Goal: Transaction & Acquisition: Download file/media

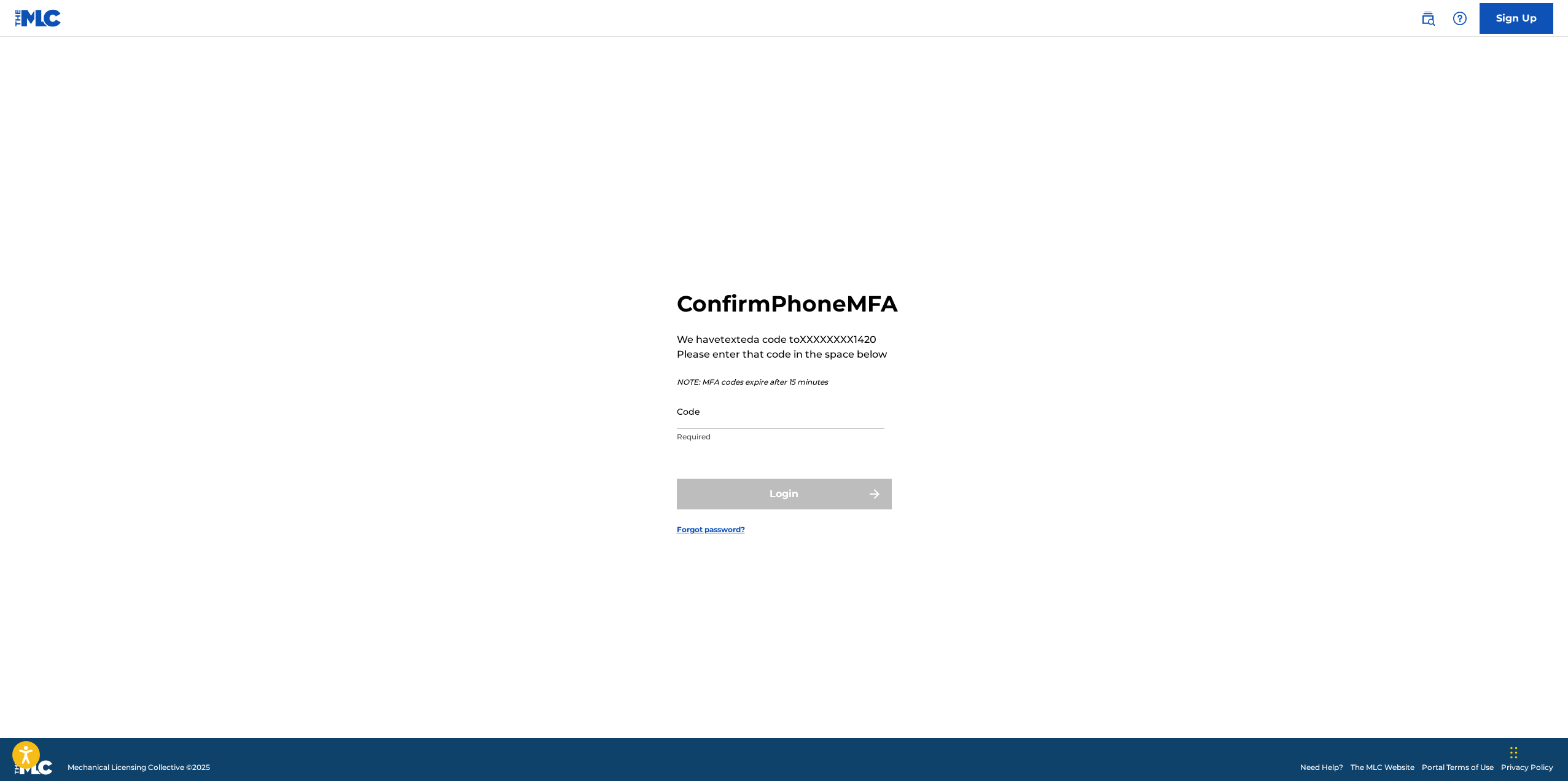
click at [736, 429] on input "Code" at bounding box center [781, 411] width 207 height 35
click at [1078, 467] on div "Confirm Phone MFA We have texted a code to XXXXXXXX1420 Please enter that code …" at bounding box center [784, 402] width 860 height 670
click at [41, 24] on img at bounding box center [39, 18] width 47 height 18
click at [733, 427] on input "Code" at bounding box center [781, 411] width 207 height 35
click at [1155, 461] on div "Confirm Phone MFA We have texted a code to XXXXXXXX1420 Please enter that code …" at bounding box center [784, 402] width 860 height 670
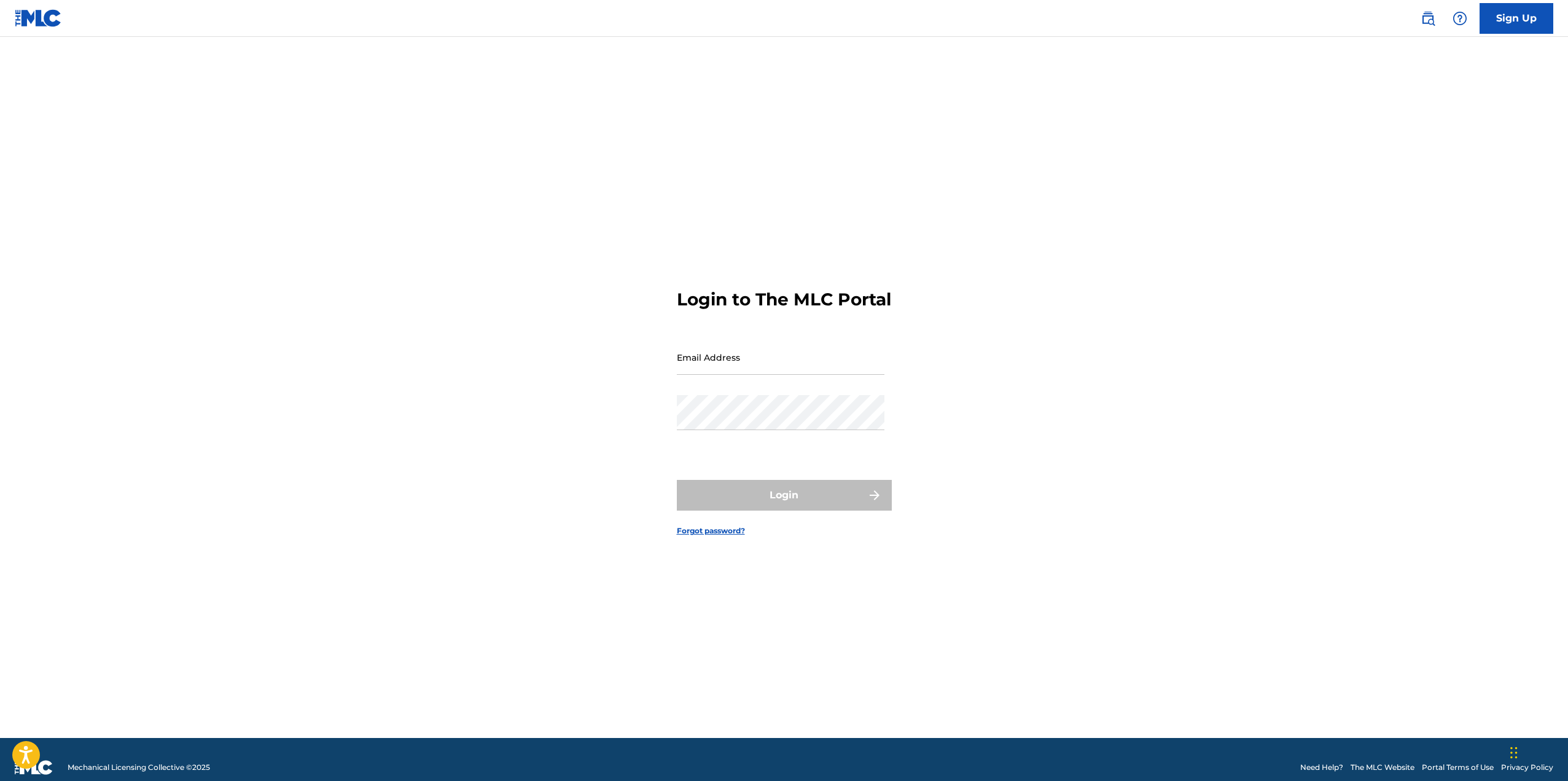
type input "[EMAIL_ADDRESS][DOMAIN_NAME]"
click at [717, 369] on input "[EMAIL_ADDRESS][DOMAIN_NAME]" at bounding box center [781, 357] width 207 height 35
click at [756, 506] on button "Login" at bounding box center [784, 495] width 215 height 31
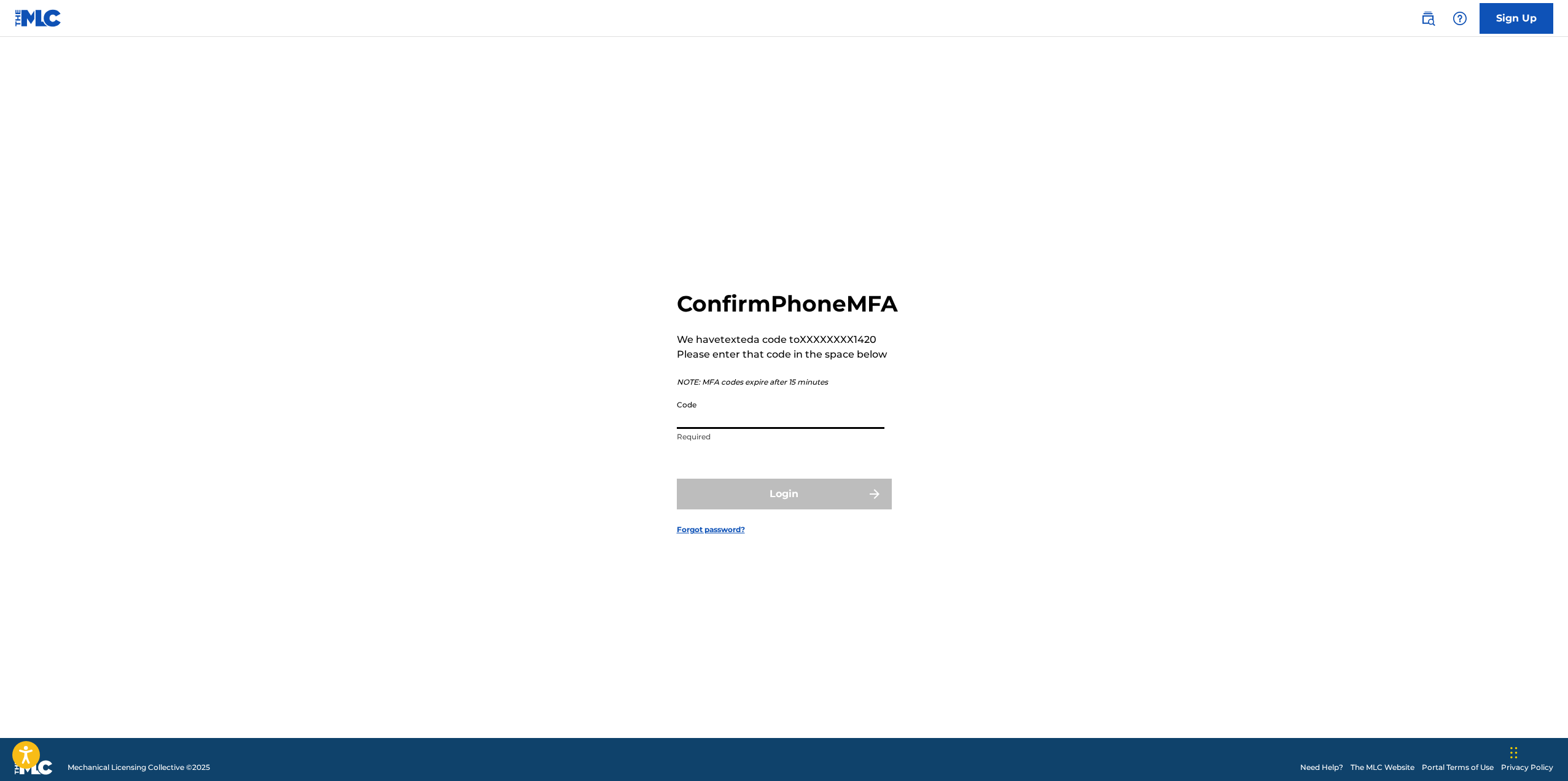
click at [728, 429] on input "Code" at bounding box center [781, 411] width 207 height 35
type input "858842"
click at [764, 535] on form "Confirm Phone MFA We have texted a code to XXXXXXXX1420 Please enter that code …" at bounding box center [784, 402] width 215 height 670
click at [762, 504] on button "Login" at bounding box center [784, 493] width 215 height 31
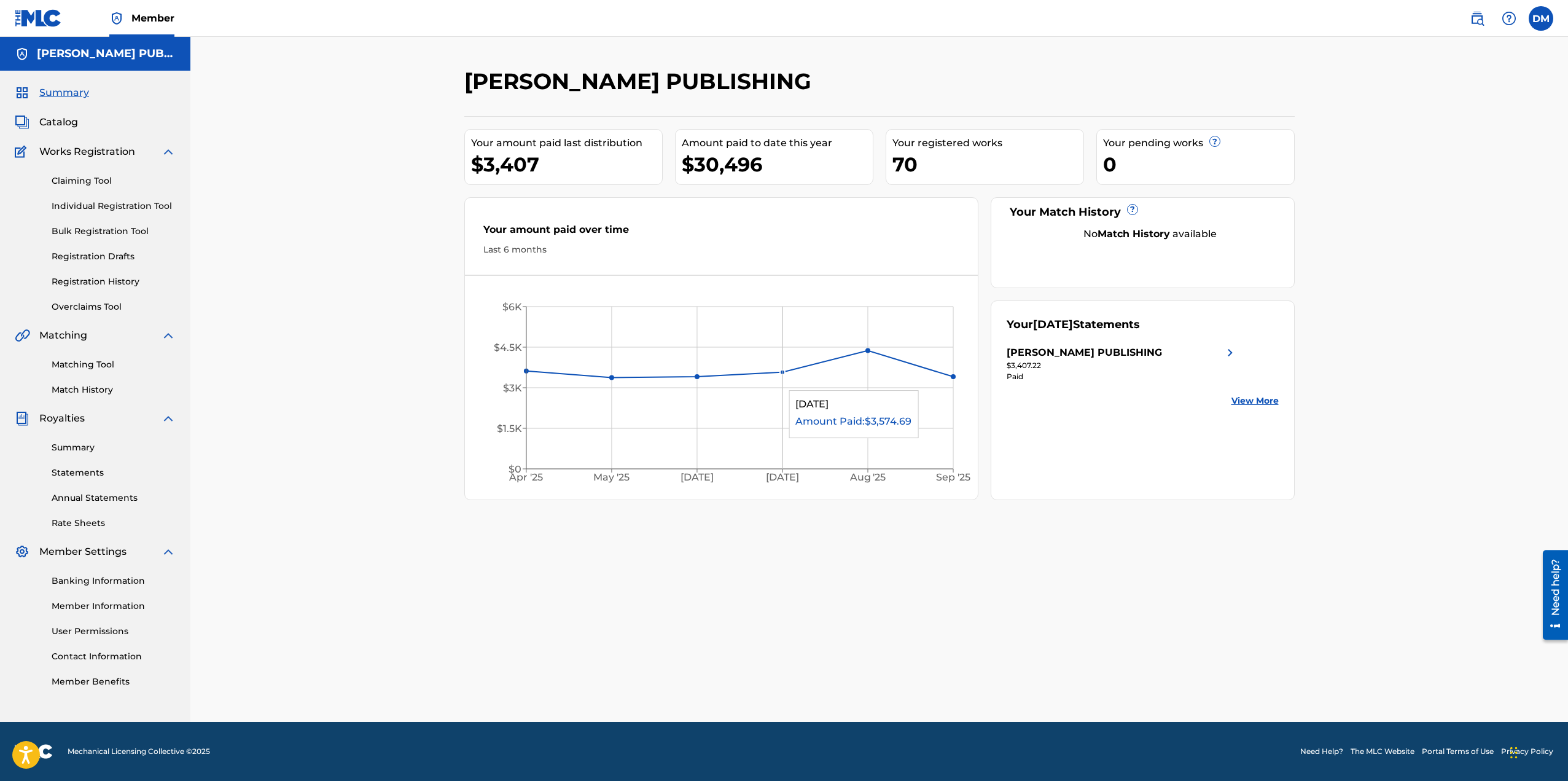
click at [786, 385] on icon "[DATE] May '[DATE] [DATE] '[DATE] Sep '25 $0 $1.5K $3K $4.5K $6K" at bounding box center [722, 391] width 514 height 206
click at [1271, 403] on link "View More" at bounding box center [1255, 400] width 47 height 13
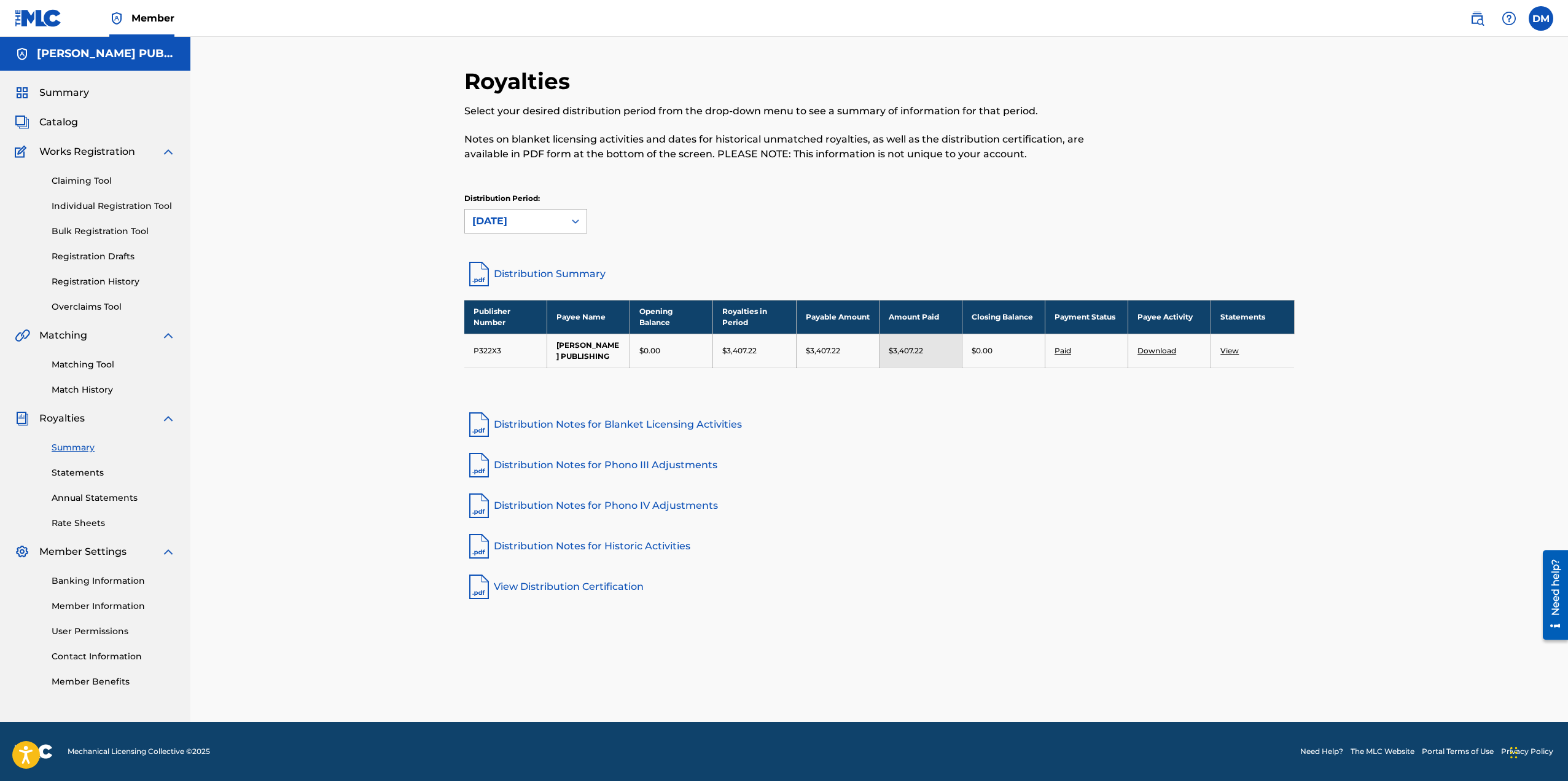
click at [541, 217] on div "[DATE]" at bounding box center [515, 220] width 85 height 15
click at [517, 306] on div "[DATE]" at bounding box center [526, 309] width 122 height 31
click at [1231, 347] on link "View" at bounding box center [1229, 350] width 19 height 9
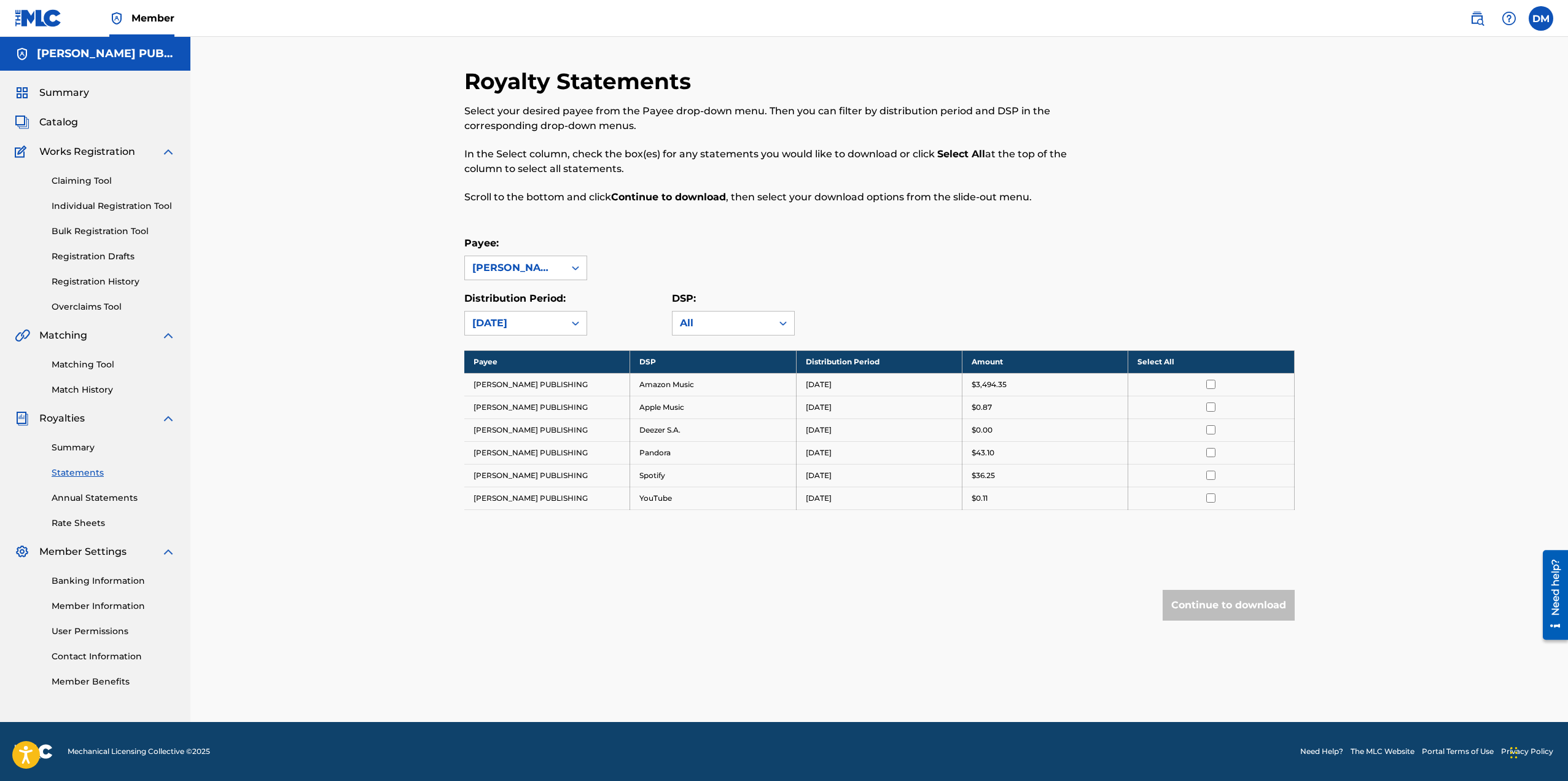
click at [1152, 367] on th "Select All" at bounding box center [1211, 361] width 166 height 23
click at [1223, 610] on button "Continue to download" at bounding box center [1229, 605] width 132 height 31
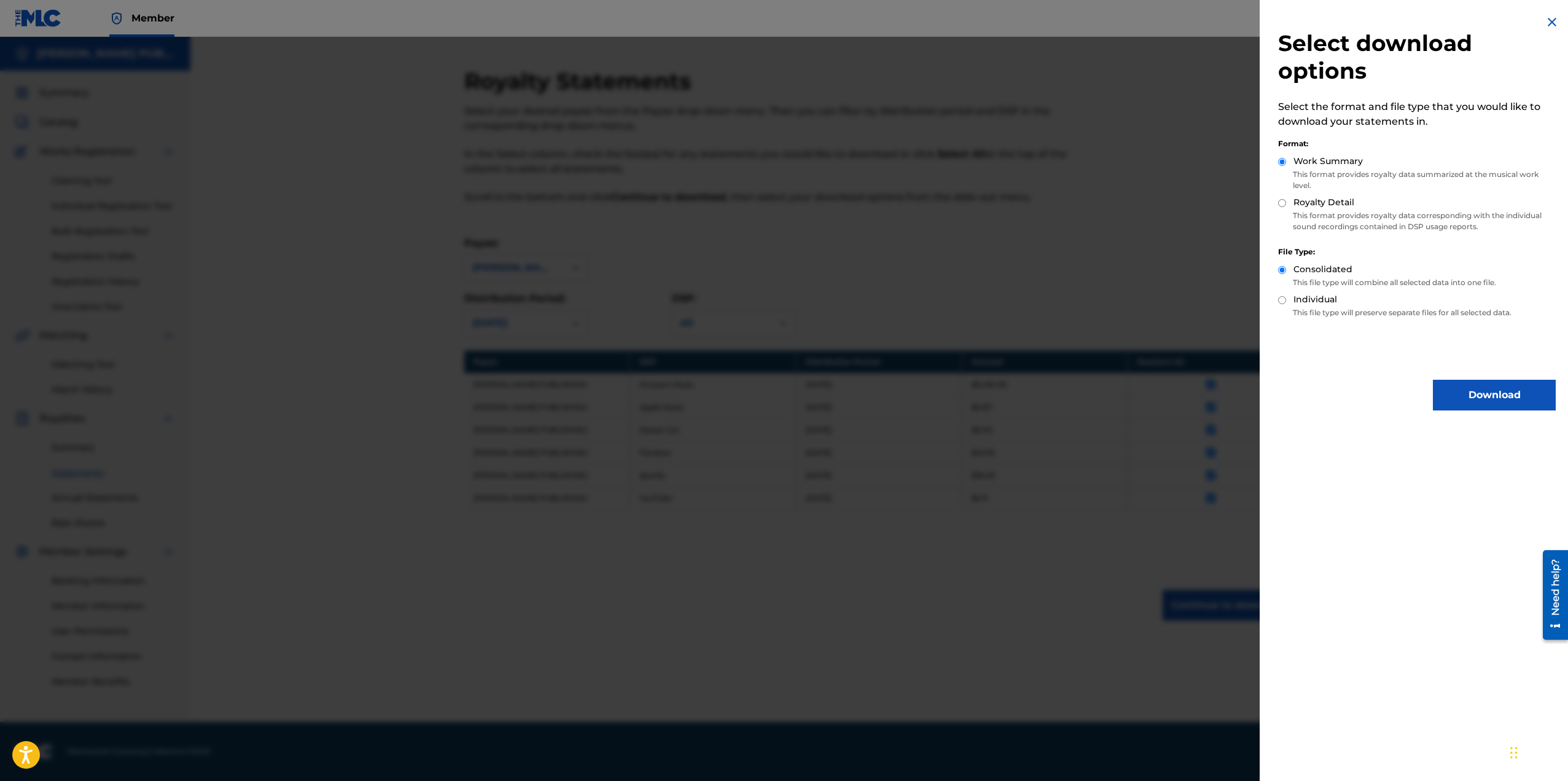
click at [1490, 394] on button "Download" at bounding box center [1494, 394] width 123 height 31
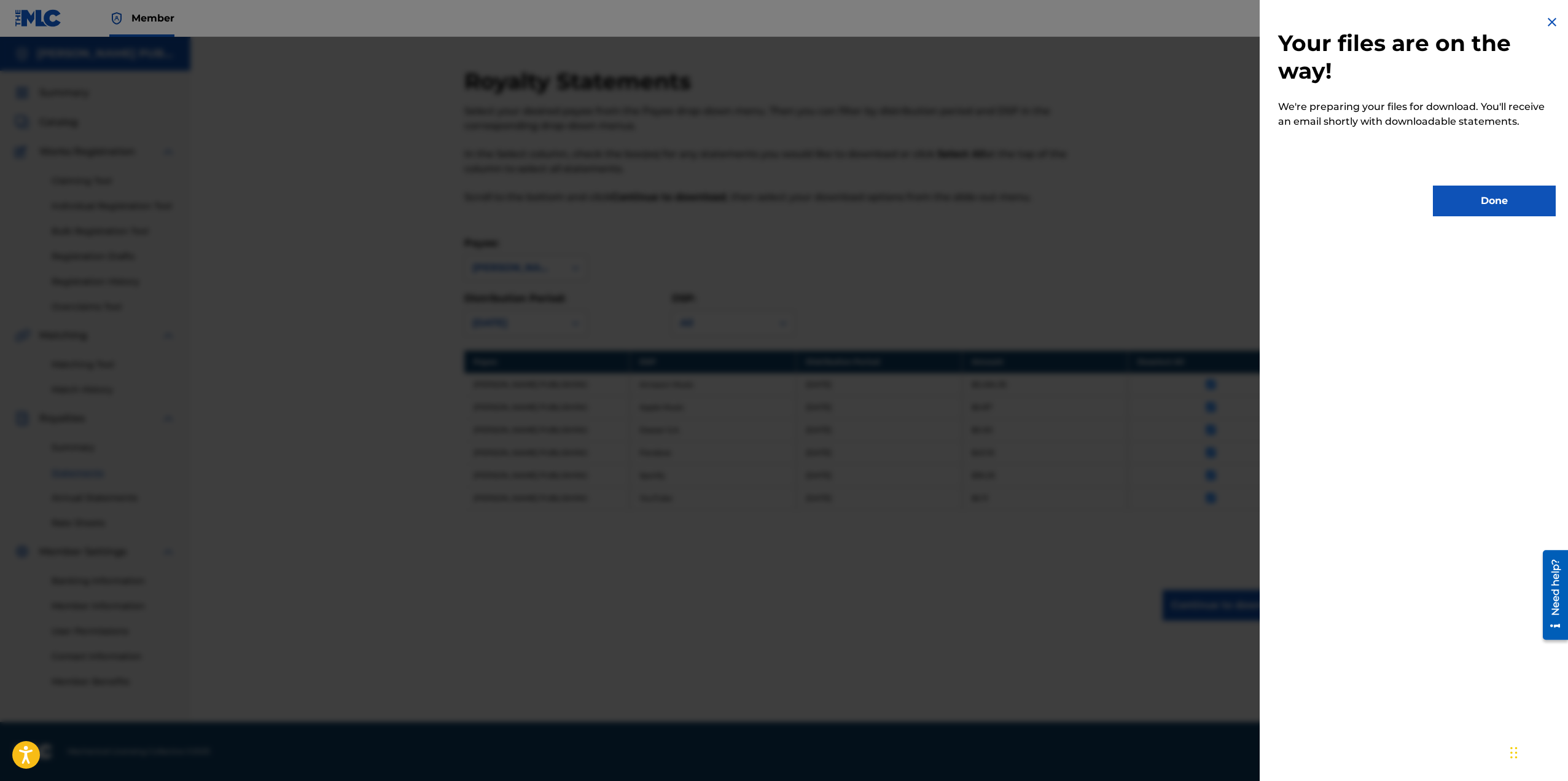
click at [1469, 200] on button "Done" at bounding box center [1494, 201] width 123 height 31
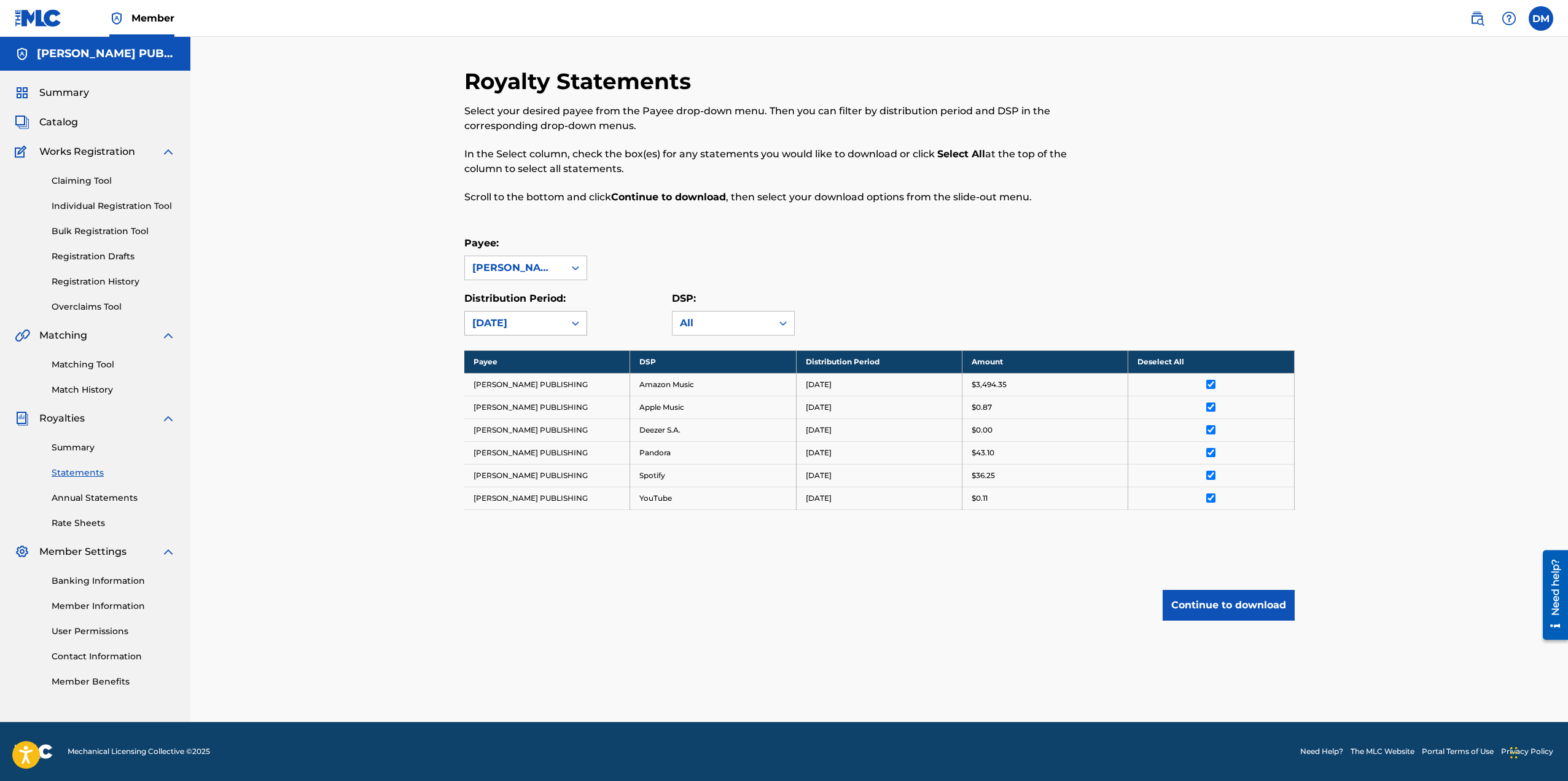
click at [556, 322] on div "[DATE]" at bounding box center [515, 323] width 85 height 15
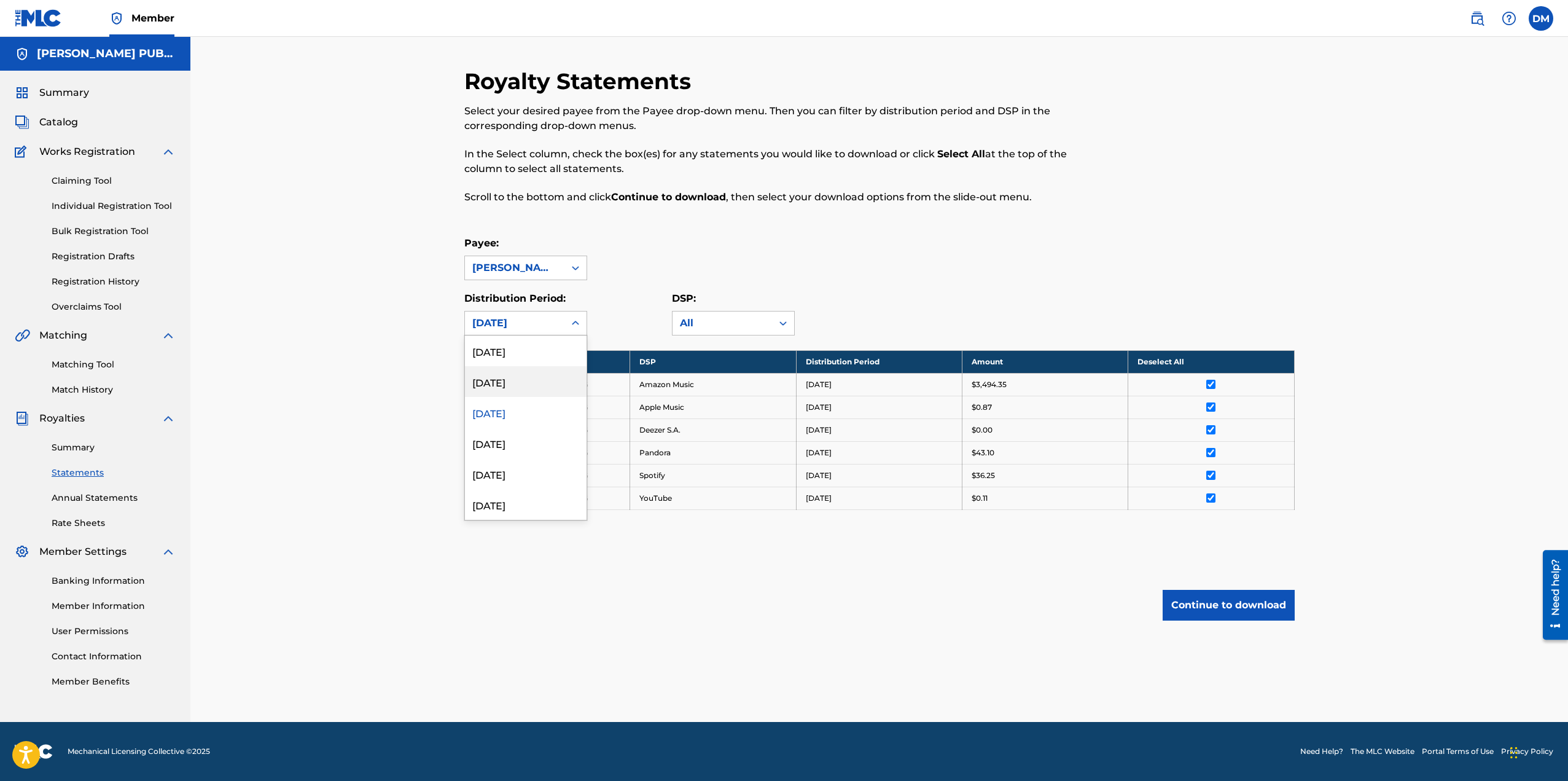
click at [517, 378] on div "[DATE]" at bounding box center [526, 382] width 122 height 31
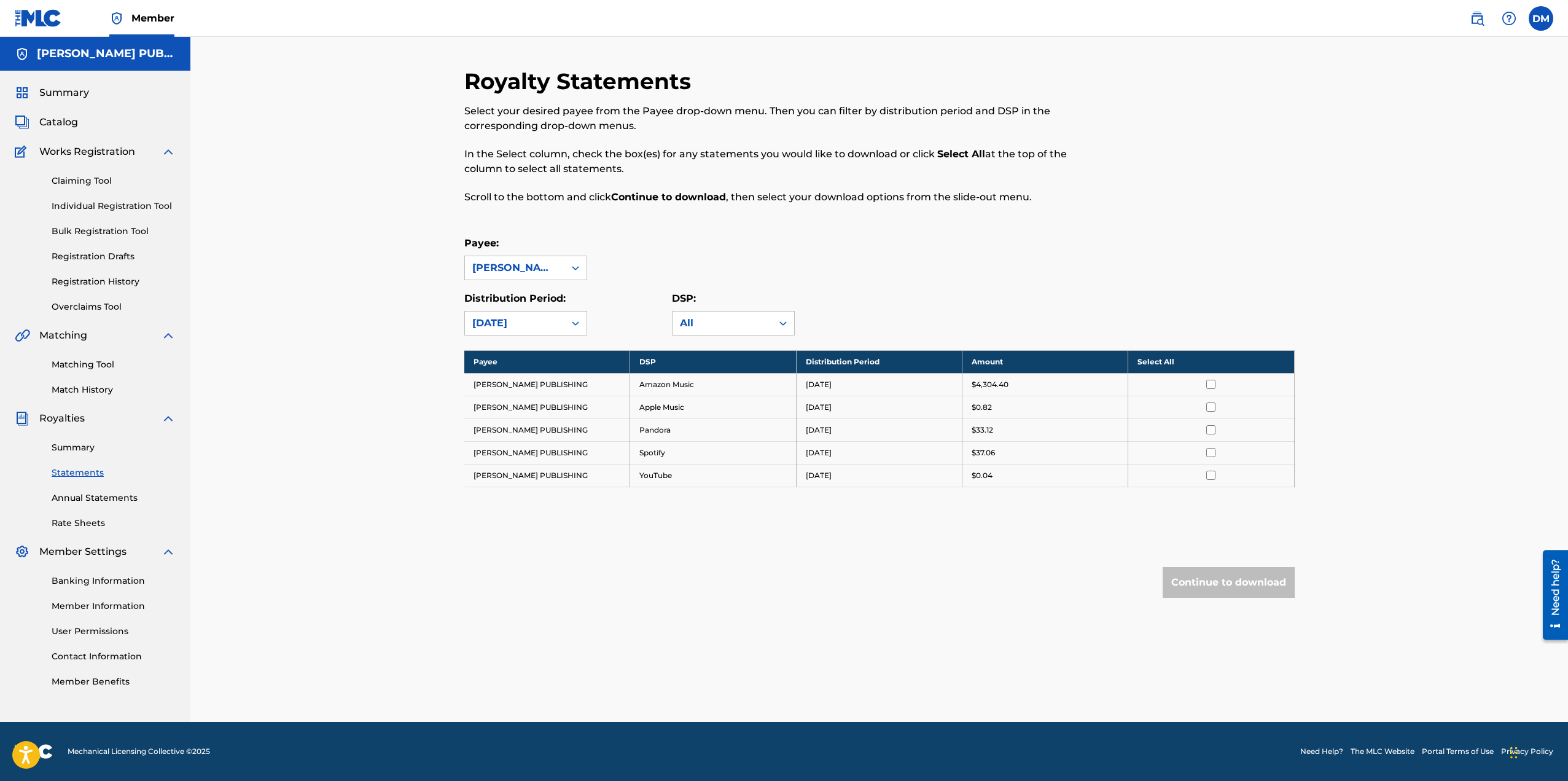
drag, startPoint x: 1170, startPoint y: 349, endPoint x: 1160, endPoint y: 365, distance: 18.9
click at [1167, 353] on div "Royalty Statements Select your desired payee from the Payee drop-down menu. The…" at bounding box center [879, 357] width 831 height 579
click at [1157, 362] on th "Select All" at bounding box center [1211, 361] width 166 height 23
click at [1212, 592] on button "Continue to download" at bounding box center [1229, 582] width 132 height 31
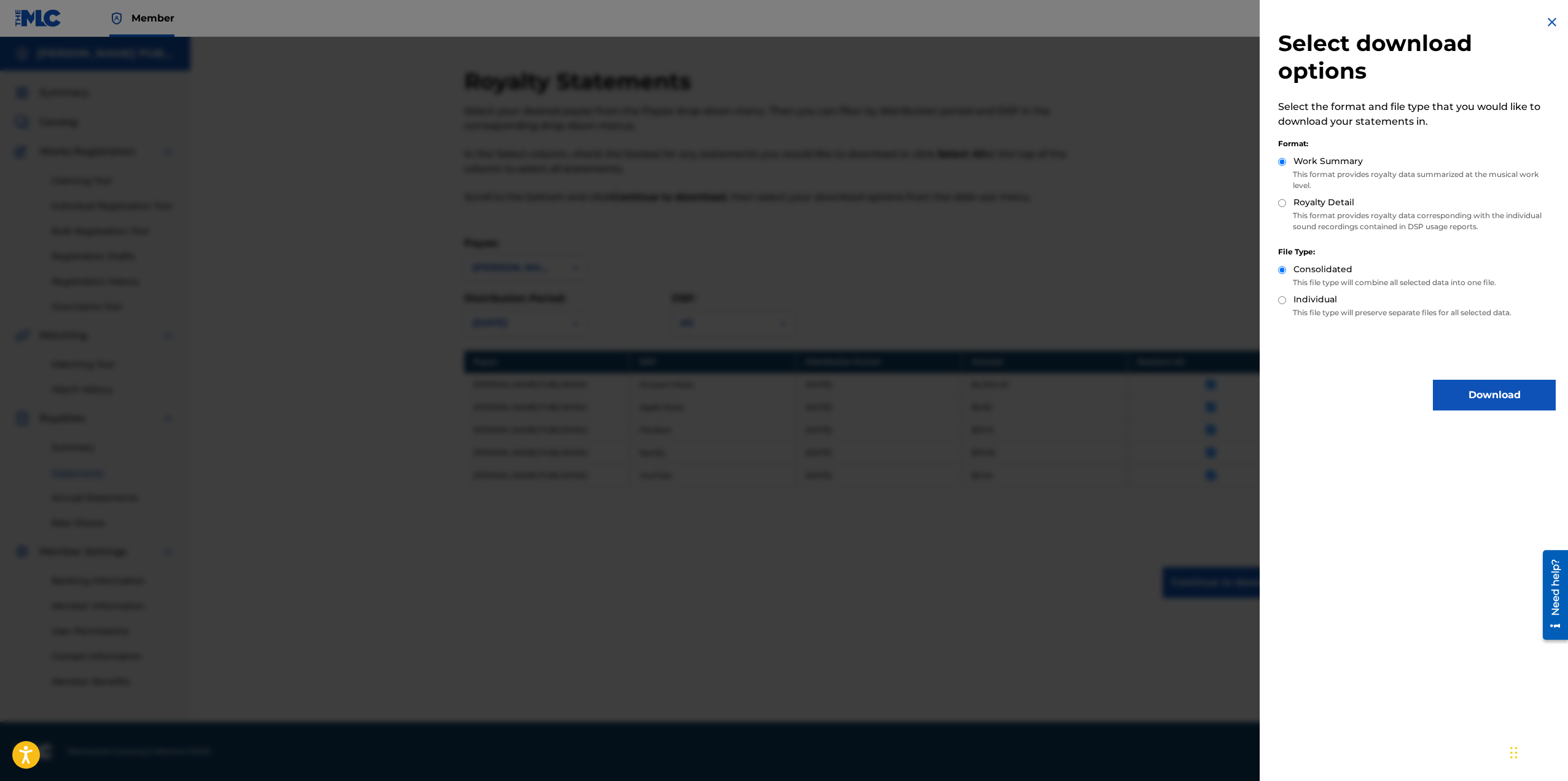
click at [1444, 383] on button "Download" at bounding box center [1494, 394] width 123 height 31
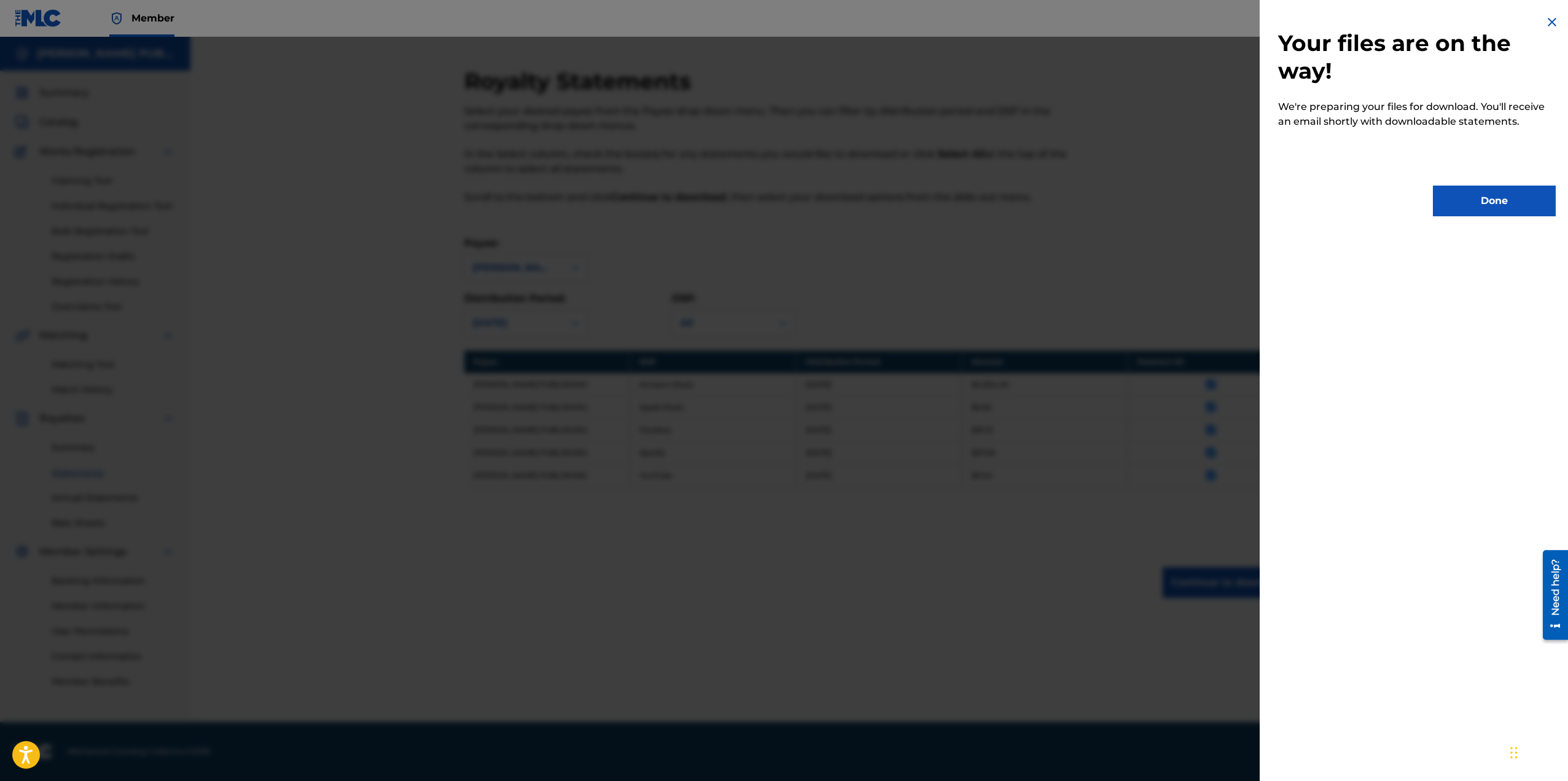
click at [1522, 199] on button "Done" at bounding box center [1494, 201] width 123 height 31
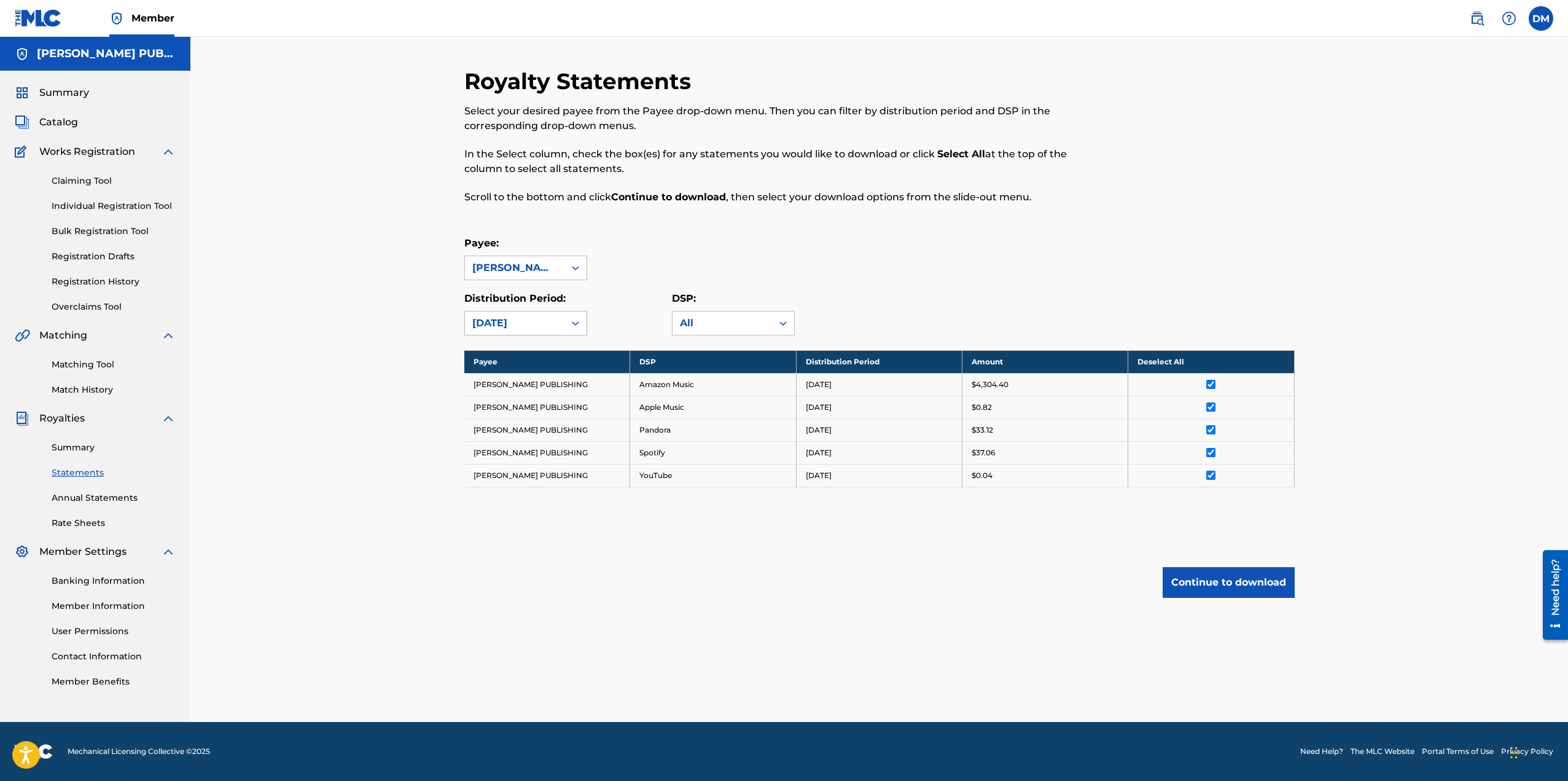
click at [523, 316] on div "[DATE]" at bounding box center [515, 323] width 85 height 15
click at [523, 349] on div "[DATE]" at bounding box center [526, 350] width 122 height 31
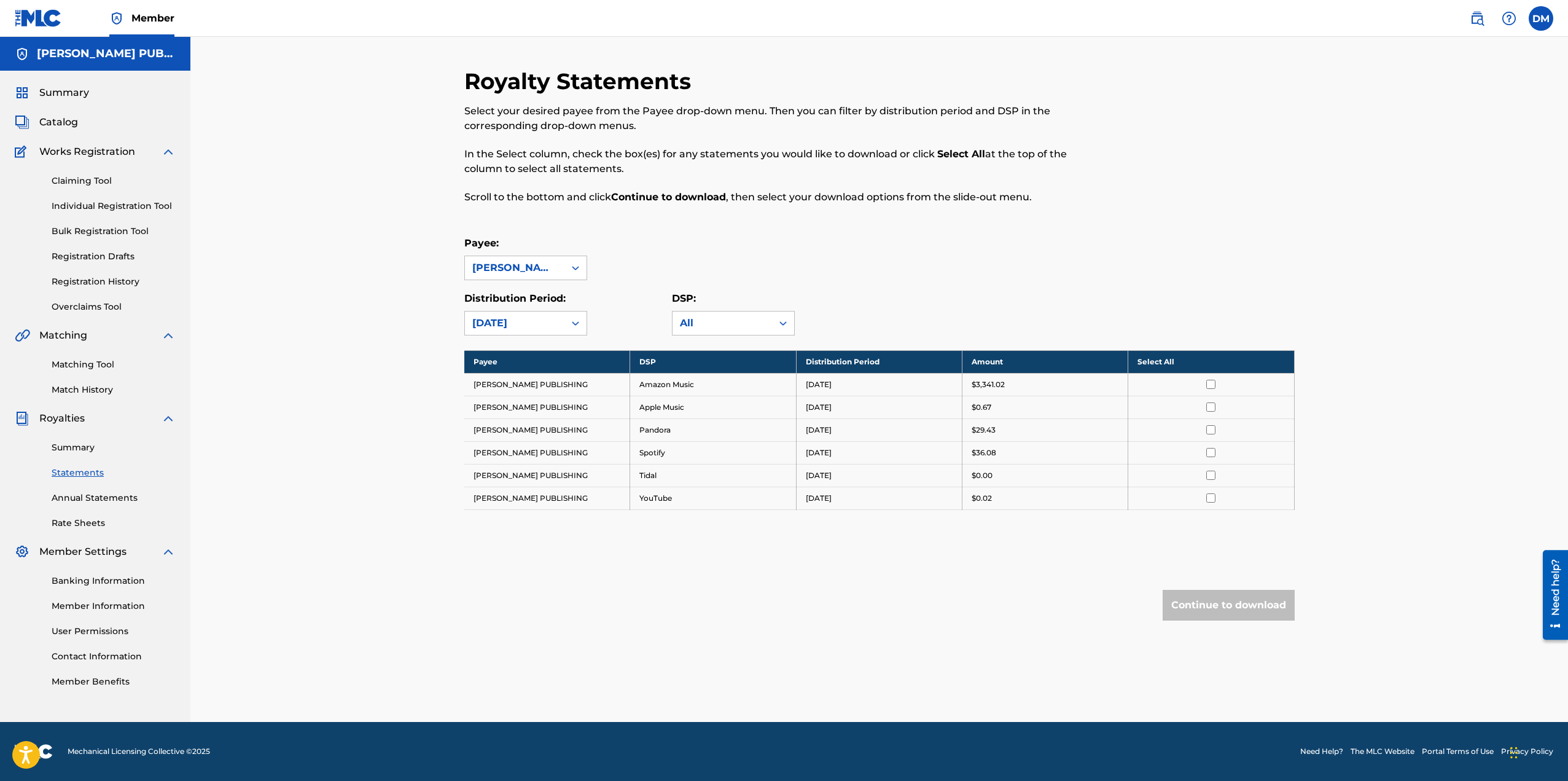
click at [1185, 358] on th "Select All" at bounding box center [1211, 361] width 166 height 23
click at [1201, 623] on div "Royalty Statements Select your desired payee from the Payee drop-down menu. The…" at bounding box center [879, 368] width 831 height 602
click at [1204, 613] on button "Continue to download" at bounding box center [1229, 605] width 132 height 31
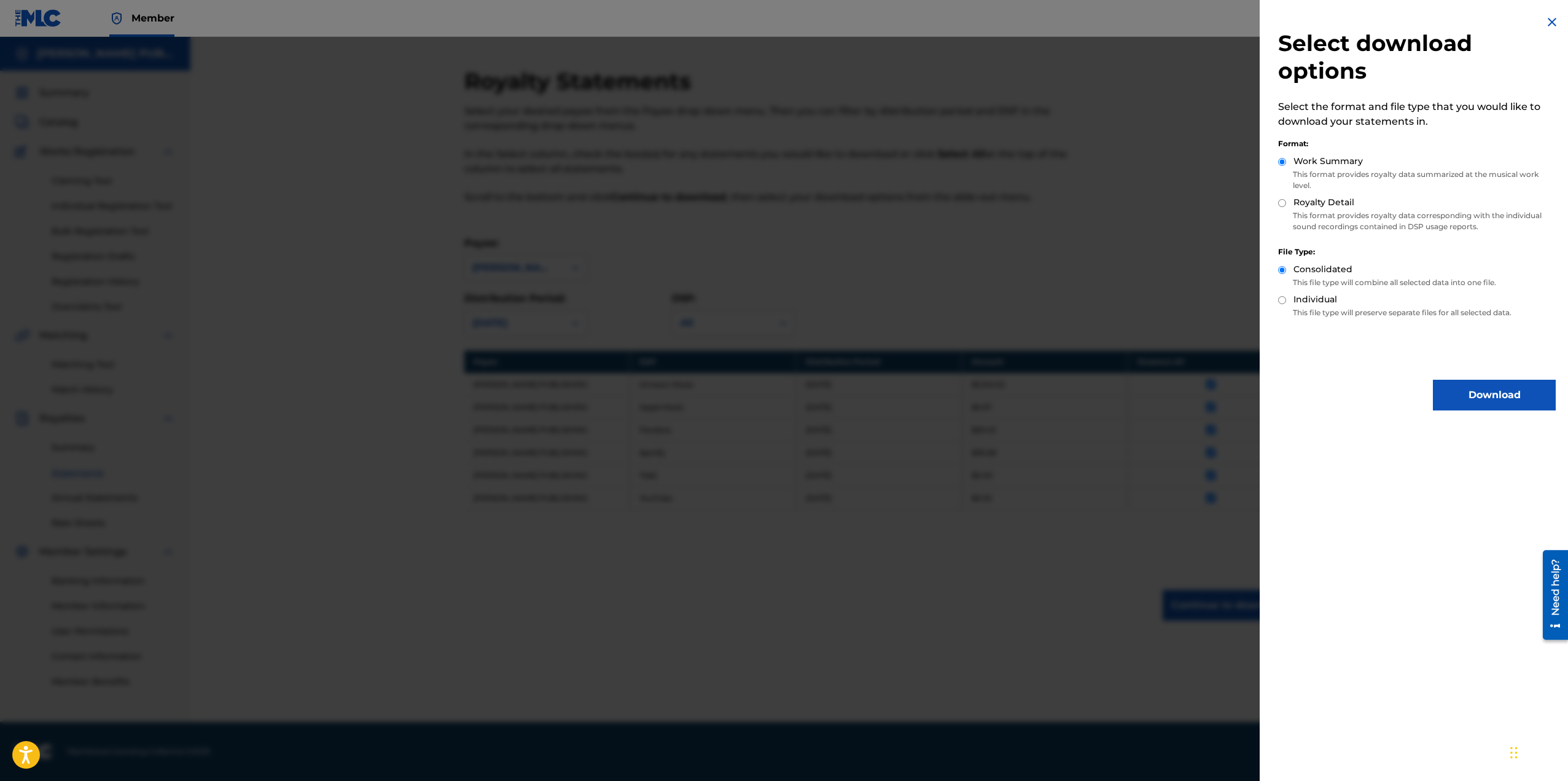
click at [1475, 400] on button "Download" at bounding box center [1494, 394] width 123 height 31
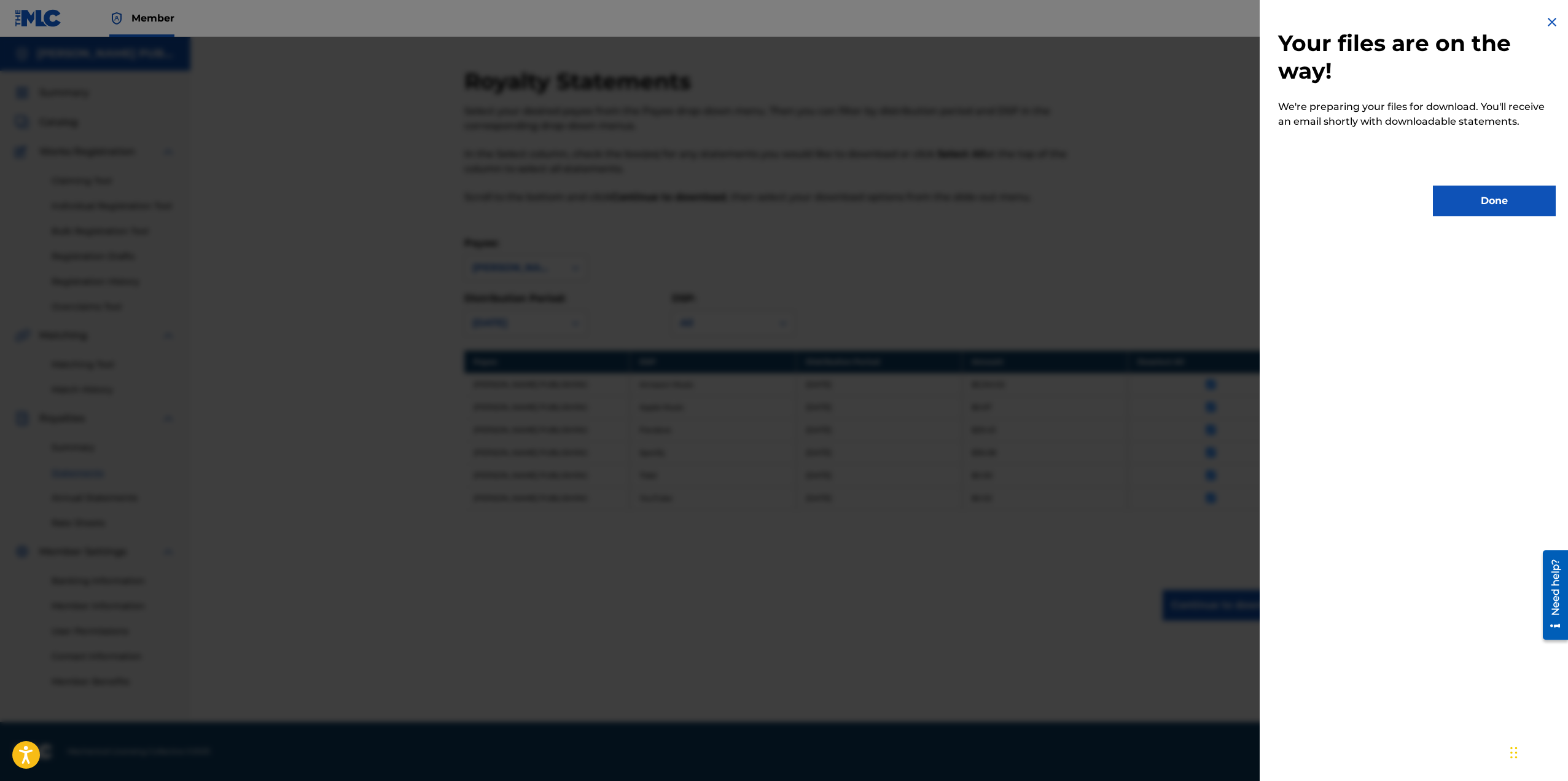
click at [1465, 186] on button "Done" at bounding box center [1494, 201] width 123 height 31
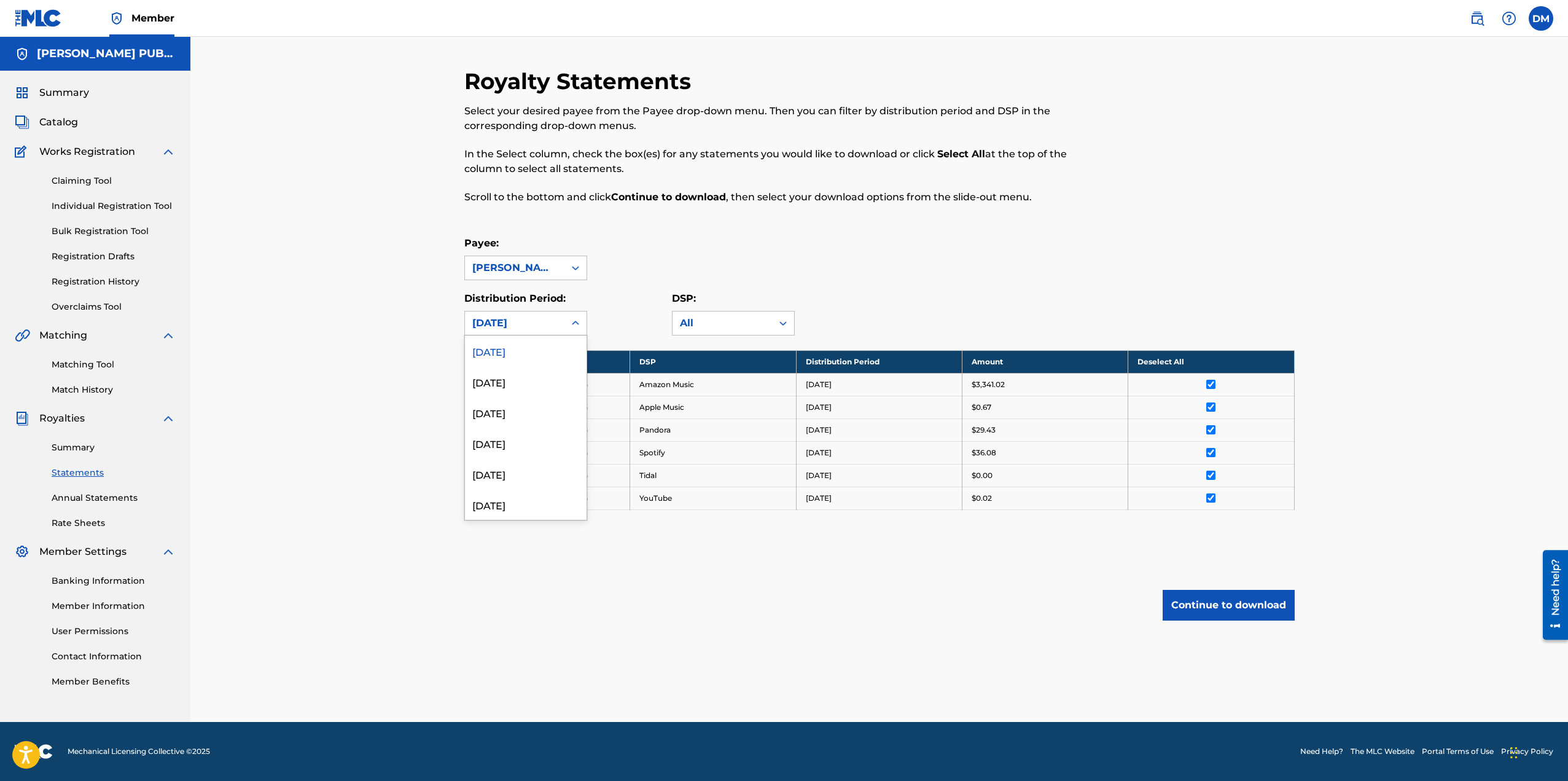
click at [569, 325] on icon at bounding box center [575, 323] width 12 height 12
click at [514, 418] on div "[DATE]" at bounding box center [526, 412] width 122 height 31
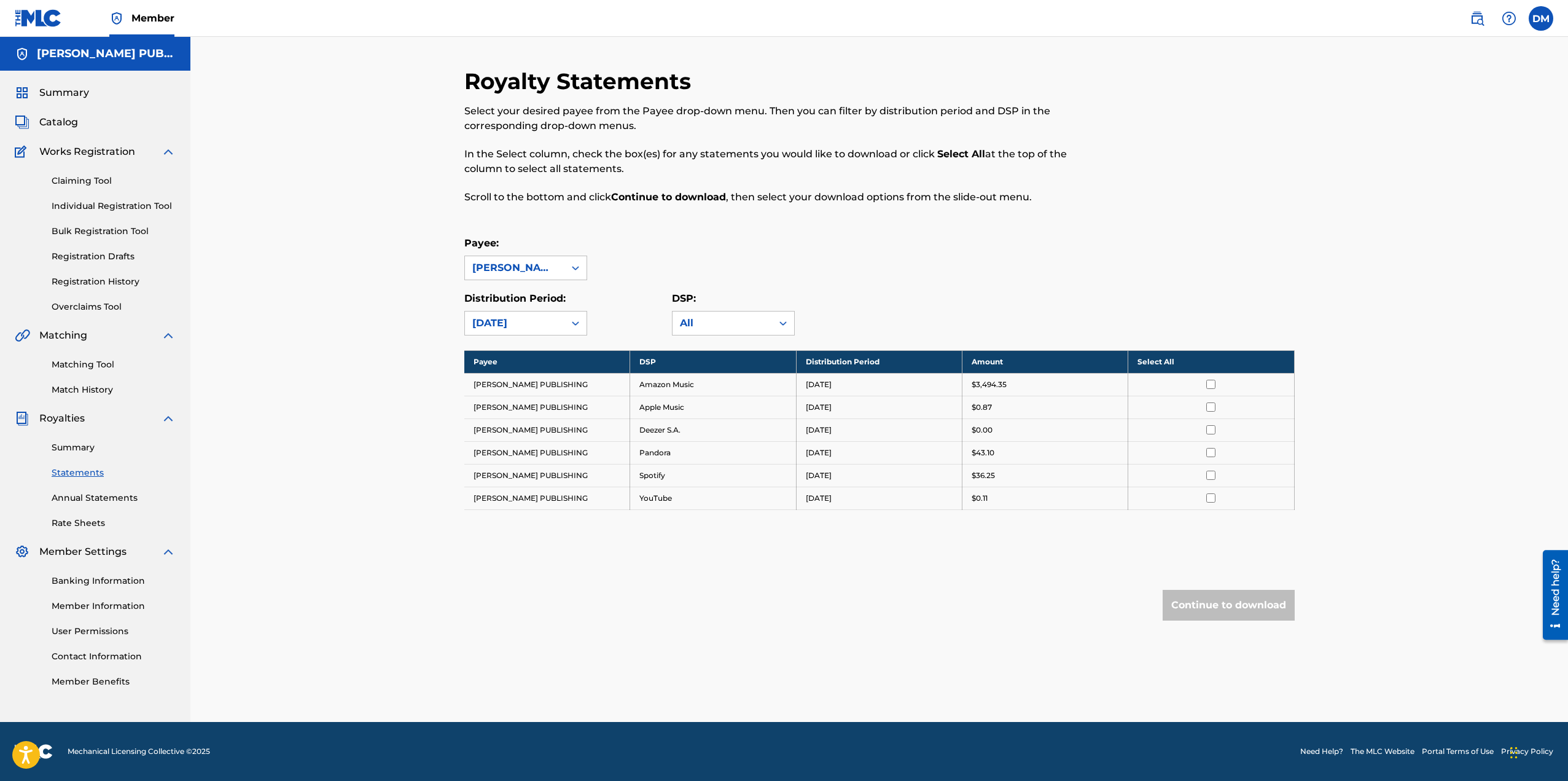
click at [1147, 358] on th "Select All" at bounding box center [1211, 361] width 166 height 23
click at [1212, 605] on button "Continue to download" at bounding box center [1229, 605] width 132 height 31
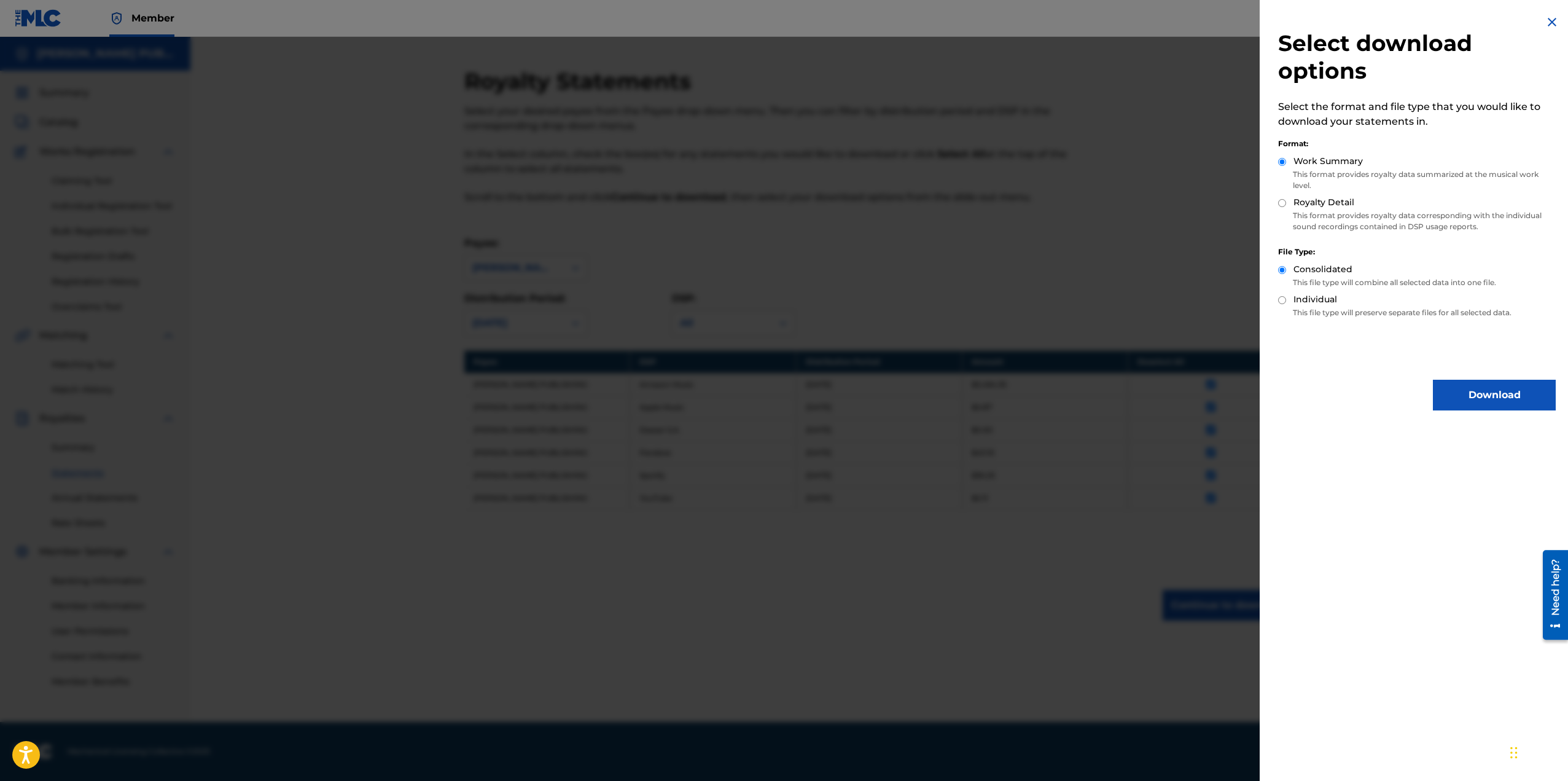
click at [1295, 155] on label "Work Summary" at bounding box center [1328, 161] width 69 height 13
click at [1286, 158] on input "Work Summary" at bounding box center [1282, 162] width 8 height 8
click at [1304, 202] on label "Royalty Detail" at bounding box center [1324, 202] width 61 height 13
click at [1286, 202] on input "Royalty Detail" at bounding box center [1282, 203] width 8 height 8
radio input "true"
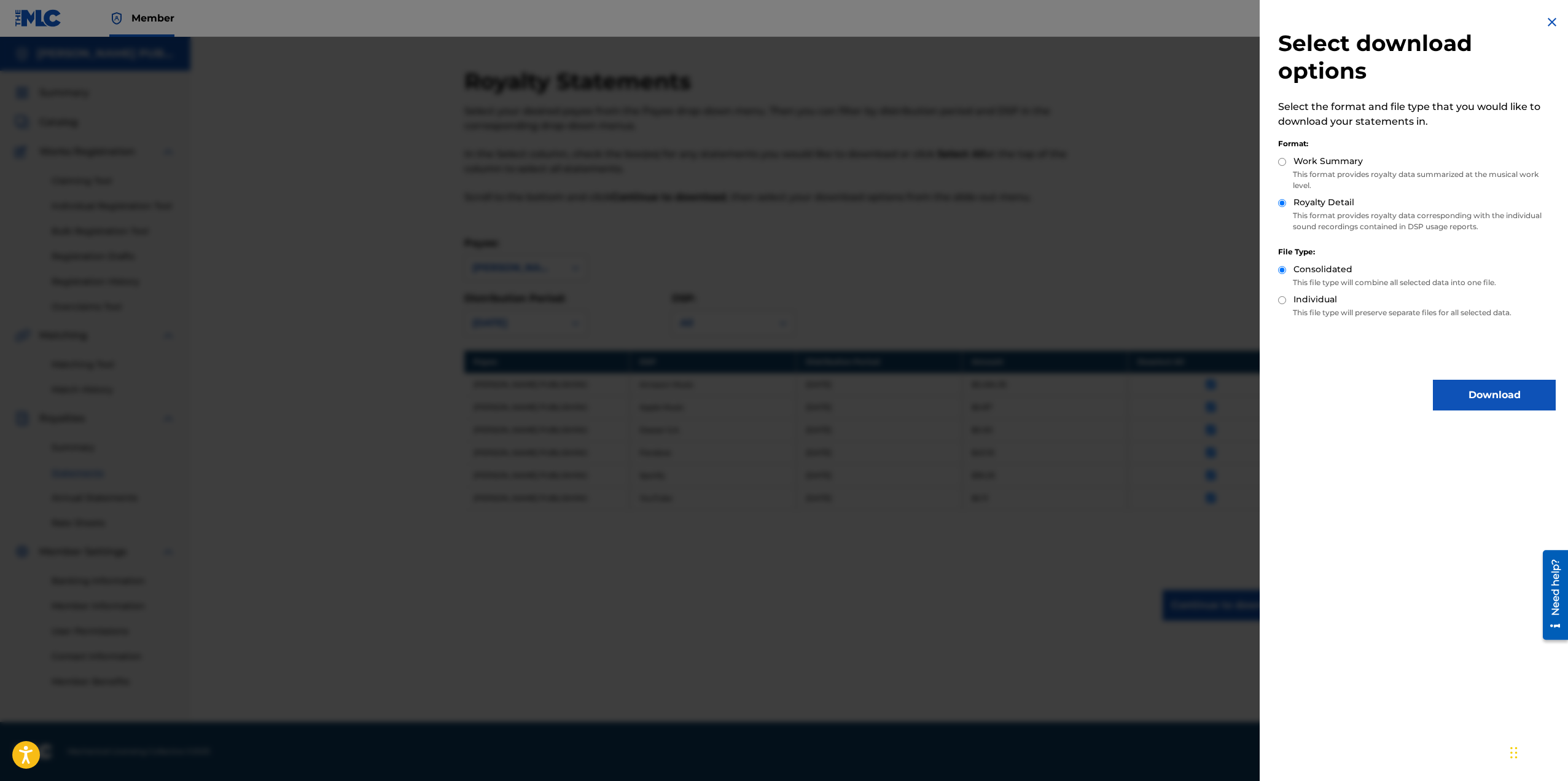
click at [1309, 161] on label "Work Summary" at bounding box center [1328, 161] width 69 height 13
click at [1286, 161] on input "Work Summary" at bounding box center [1282, 162] width 8 height 8
radio input "true"
click at [1457, 392] on button "Download" at bounding box center [1494, 394] width 123 height 31
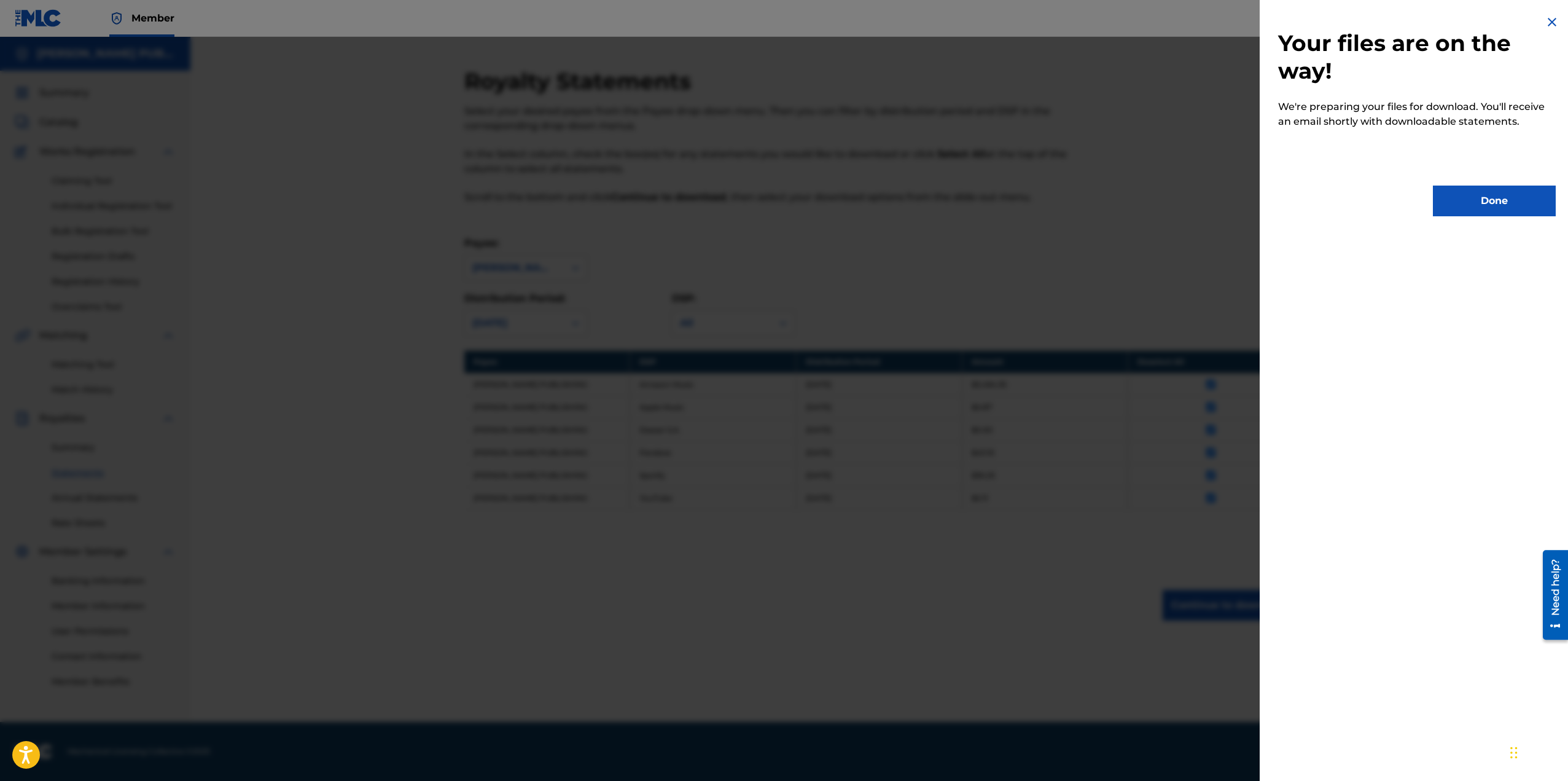
click at [1465, 207] on button "Done" at bounding box center [1494, 201] width 123 height 31
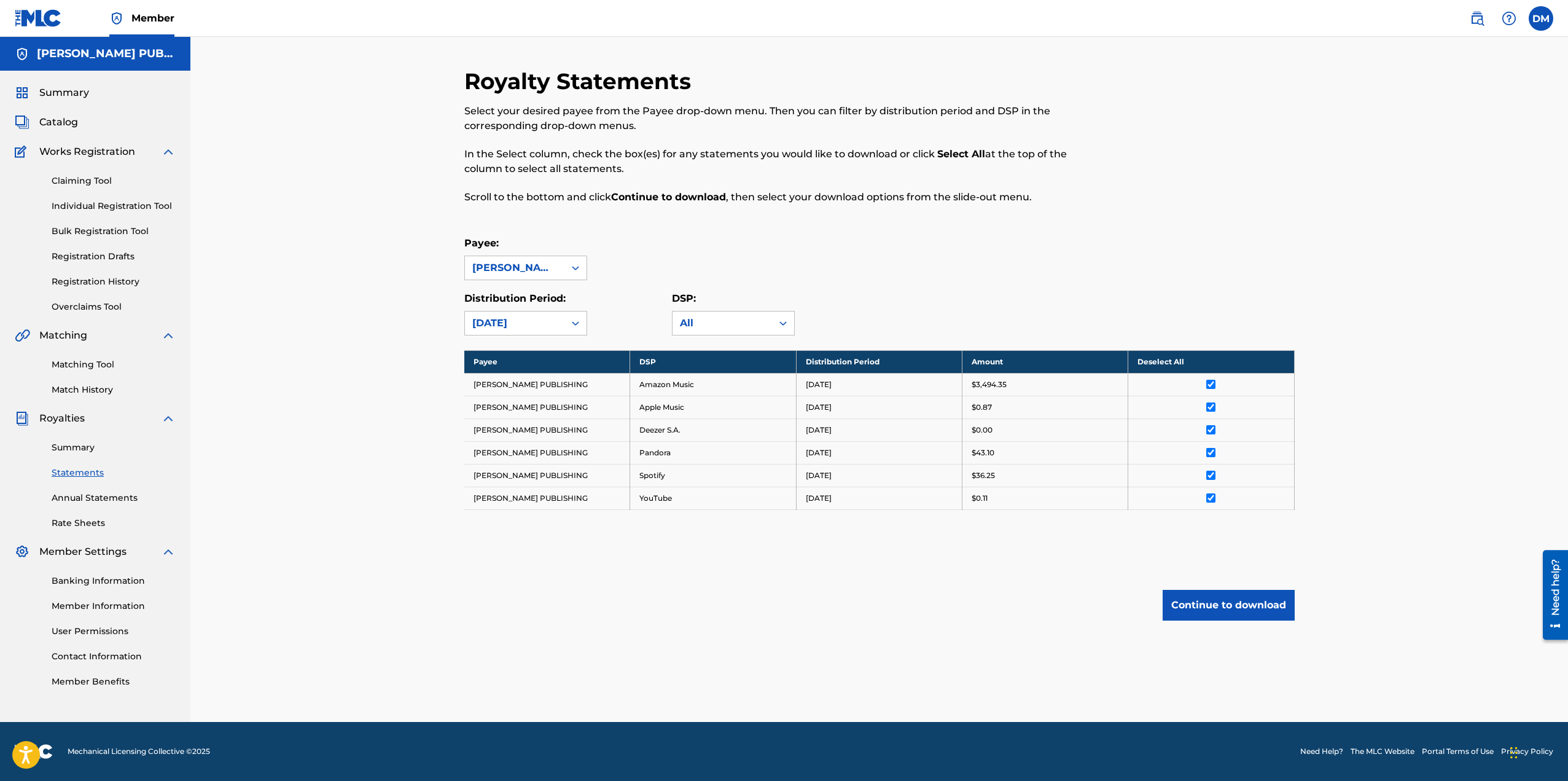
click at [825, 254] on div "Payee: [PERSON_NAME] PUBLISHING" at bounding box center [879, 258] width 831 height 44
click at [541, 317] on div "[DATE]" at bounding box center [515, 323] width 85 height 15
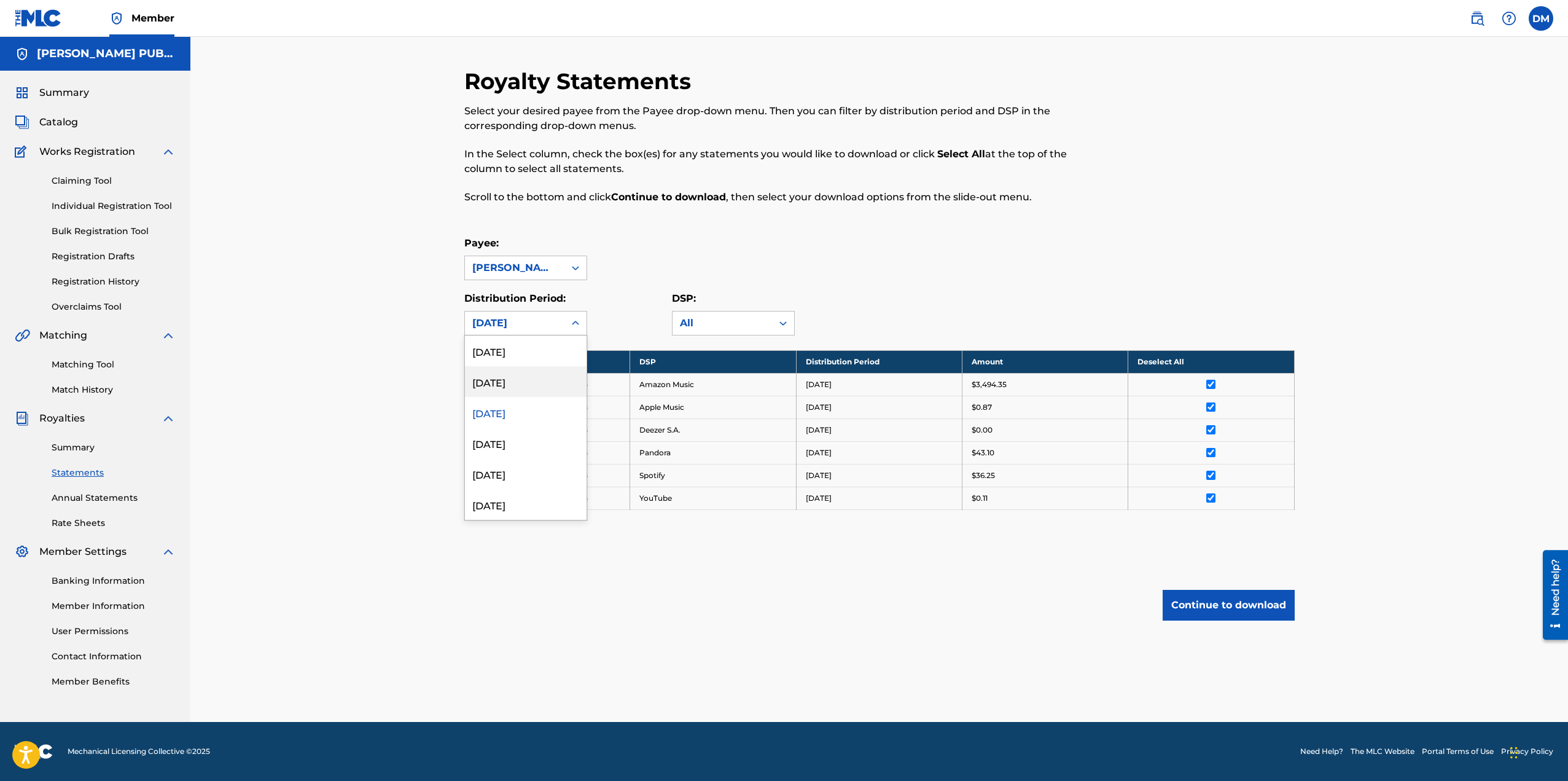
click at [516, 381] on div "[DATE]" at bounding box center [526, 382] width 122 height 31
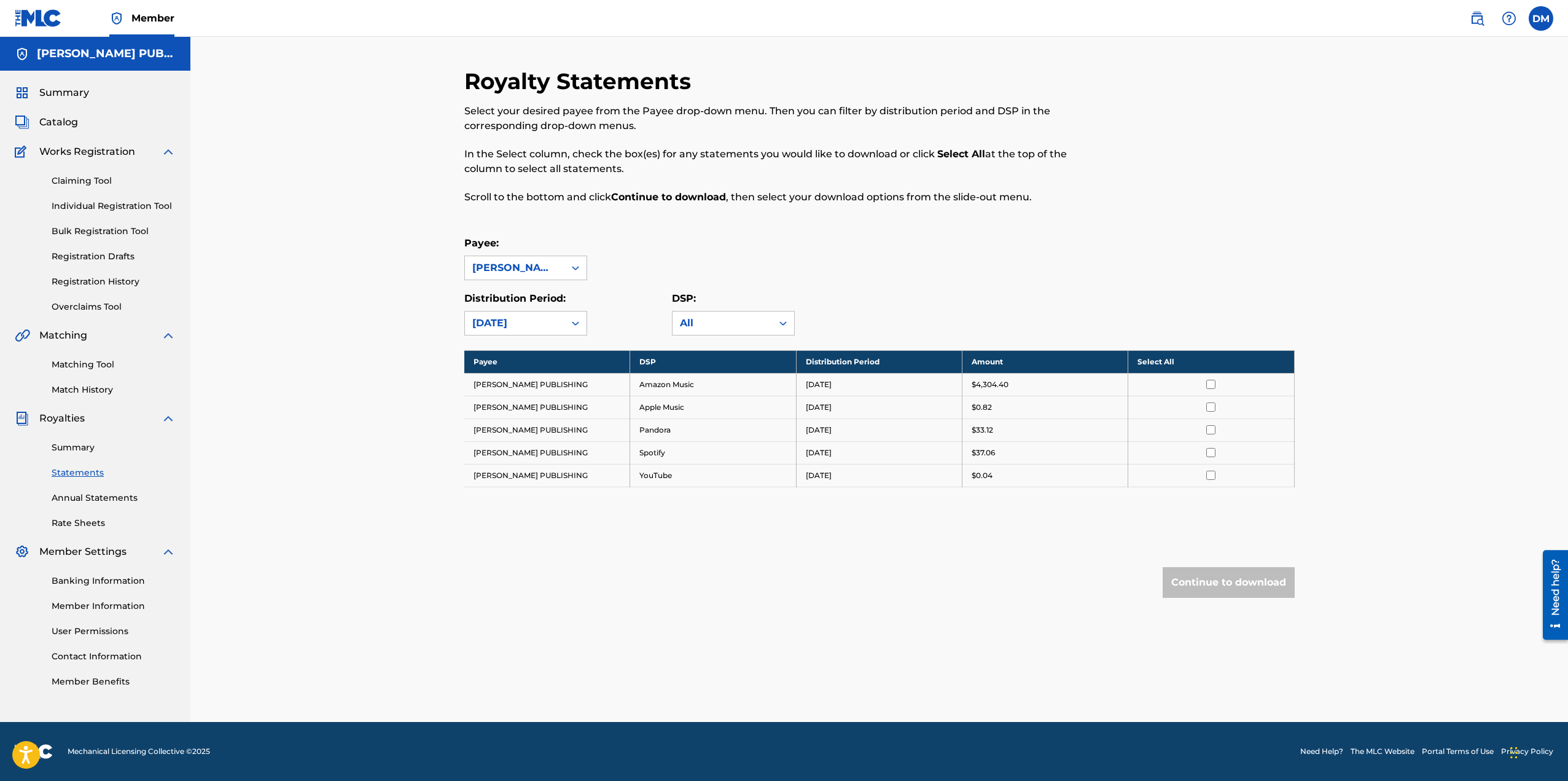
click at [1149, 361] on th "Select All" at bounding box center [1211, 361] width 166 height 23
click at [1207, 574] on button "Continue to download" at bounding box center [1229, 582] width 132 height 31
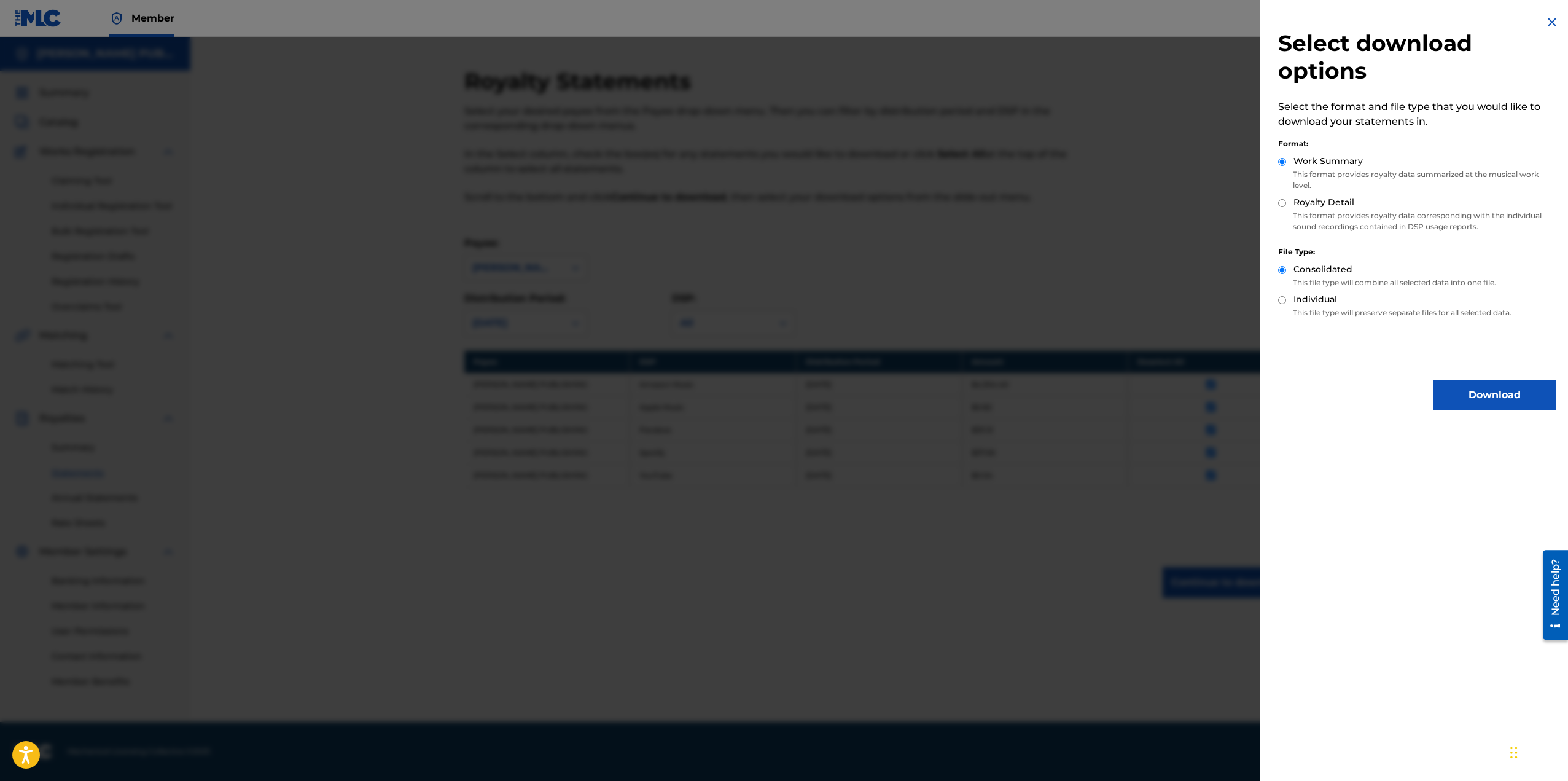
click at [1489, 398] on button "Download" at bounding box center [1494, 394] width 123 height 31
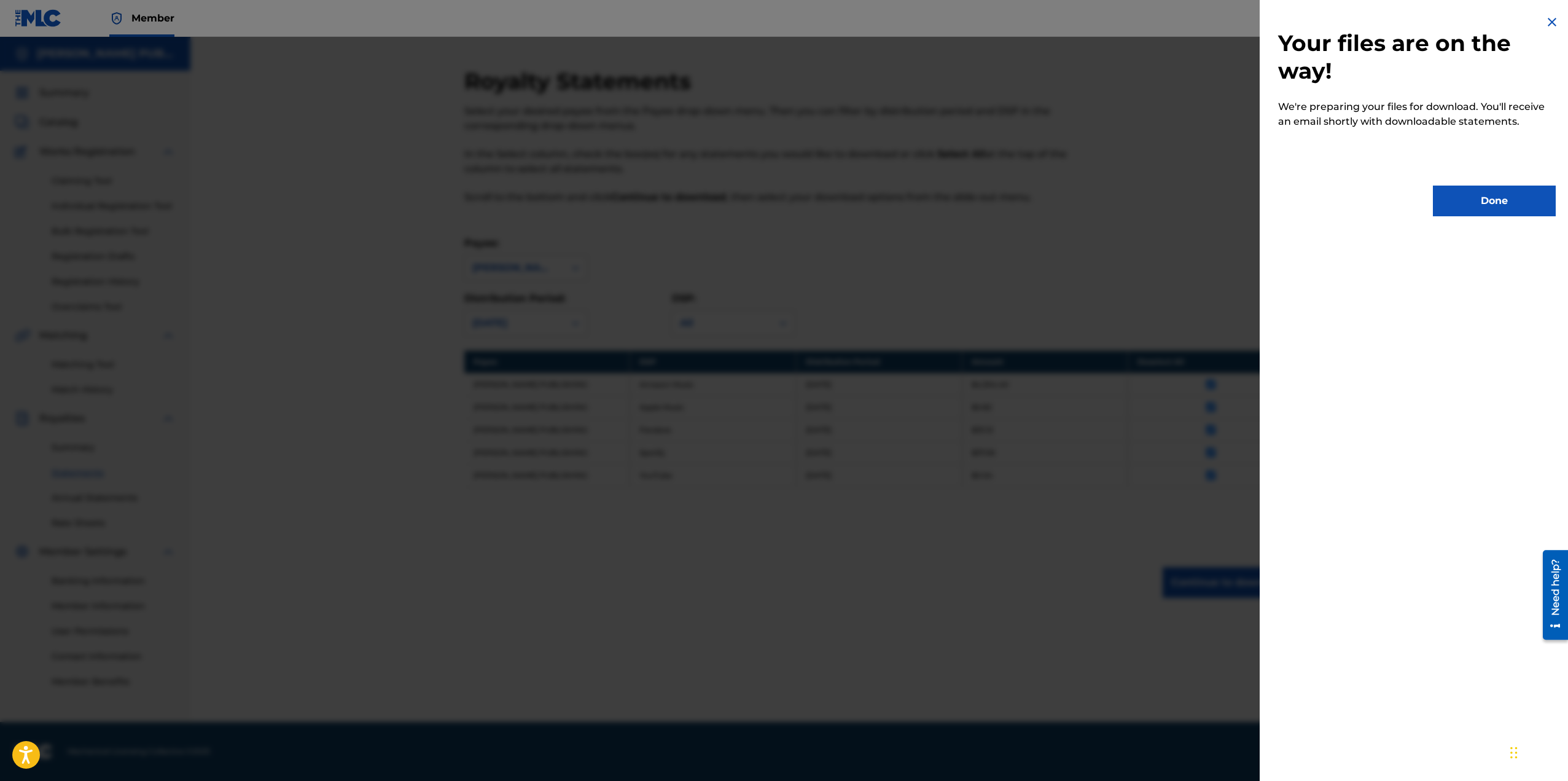
click at [1470, 197] on button "Done" at bounding box center [1494, 201] width 123 height 31
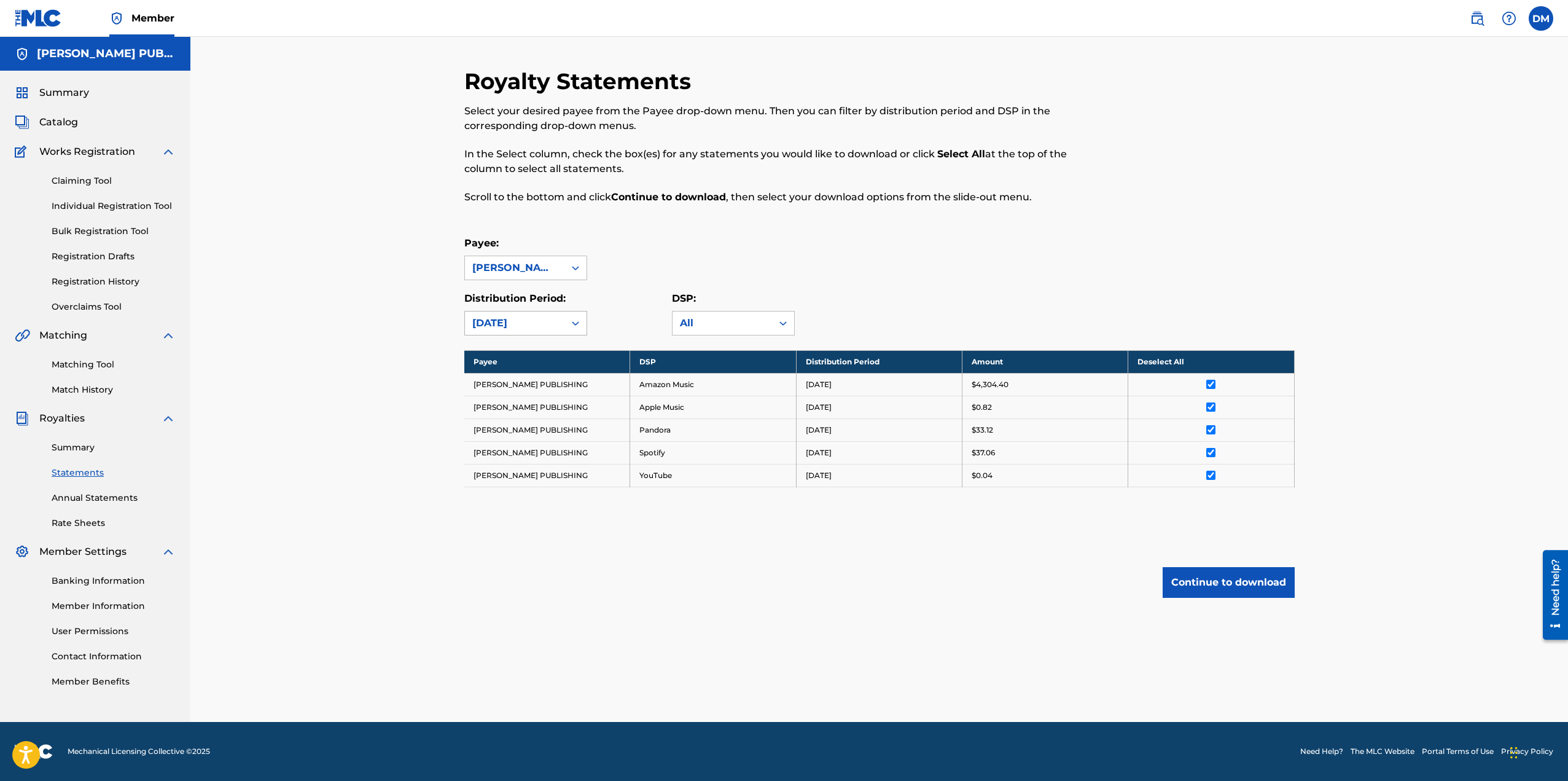
click at [488, 314] on div "[DATE]" at bounding box center [515, 323] width 100 height 24
click at [489, 347] on div "[DATE]" at bounding box center [526, 350] width 122 height 31
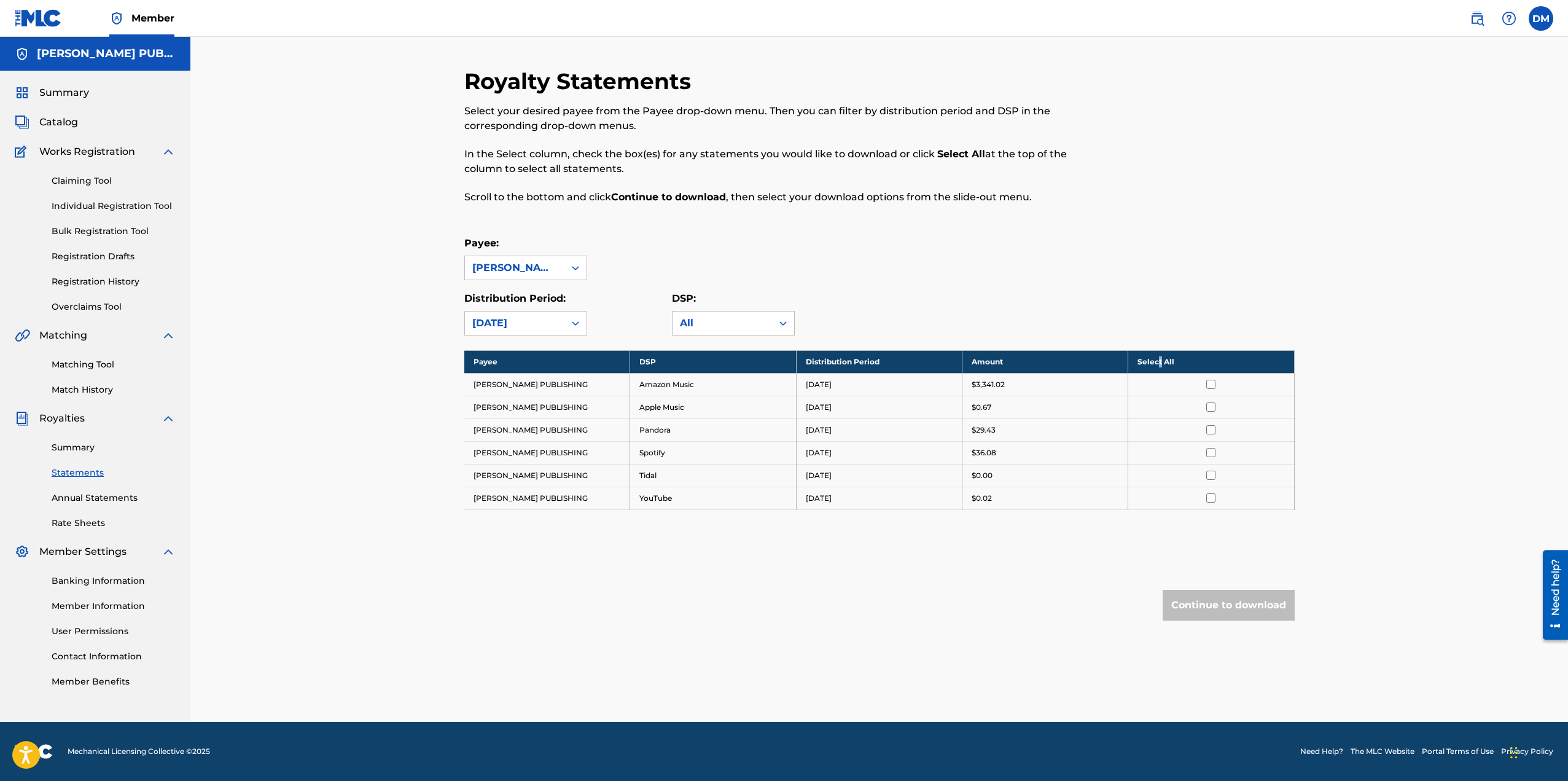
click at [1161, 358] on th "Select All" at bounding box center [1211, 361] width 166 height 23
click at [1219, 597] on button "Continue to download" at bounding box center [1229, 605] width 132 height 31
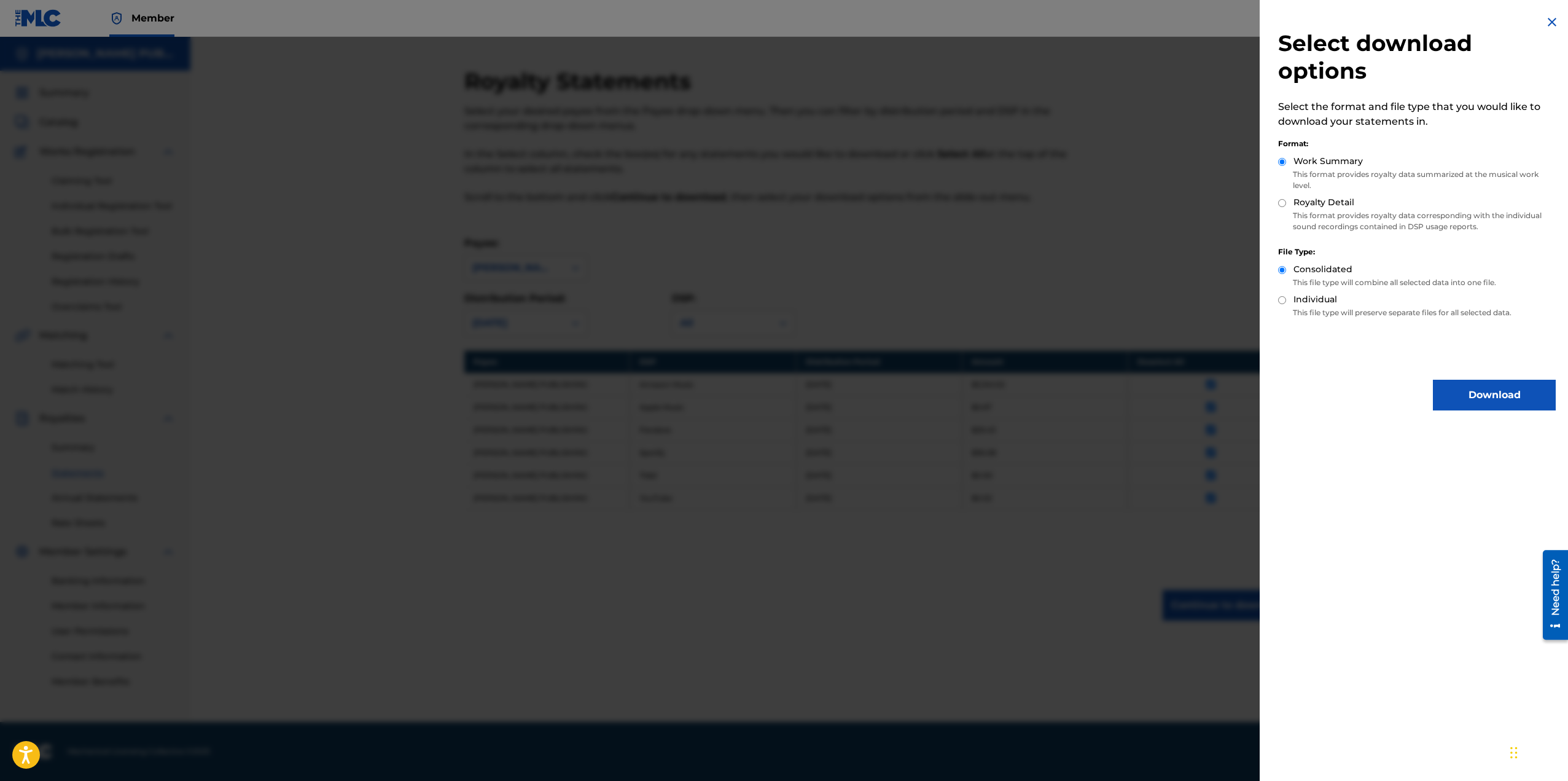
click at [1479, 402] on button "Download" at bounding box center [1494, 394] width 123 height 31
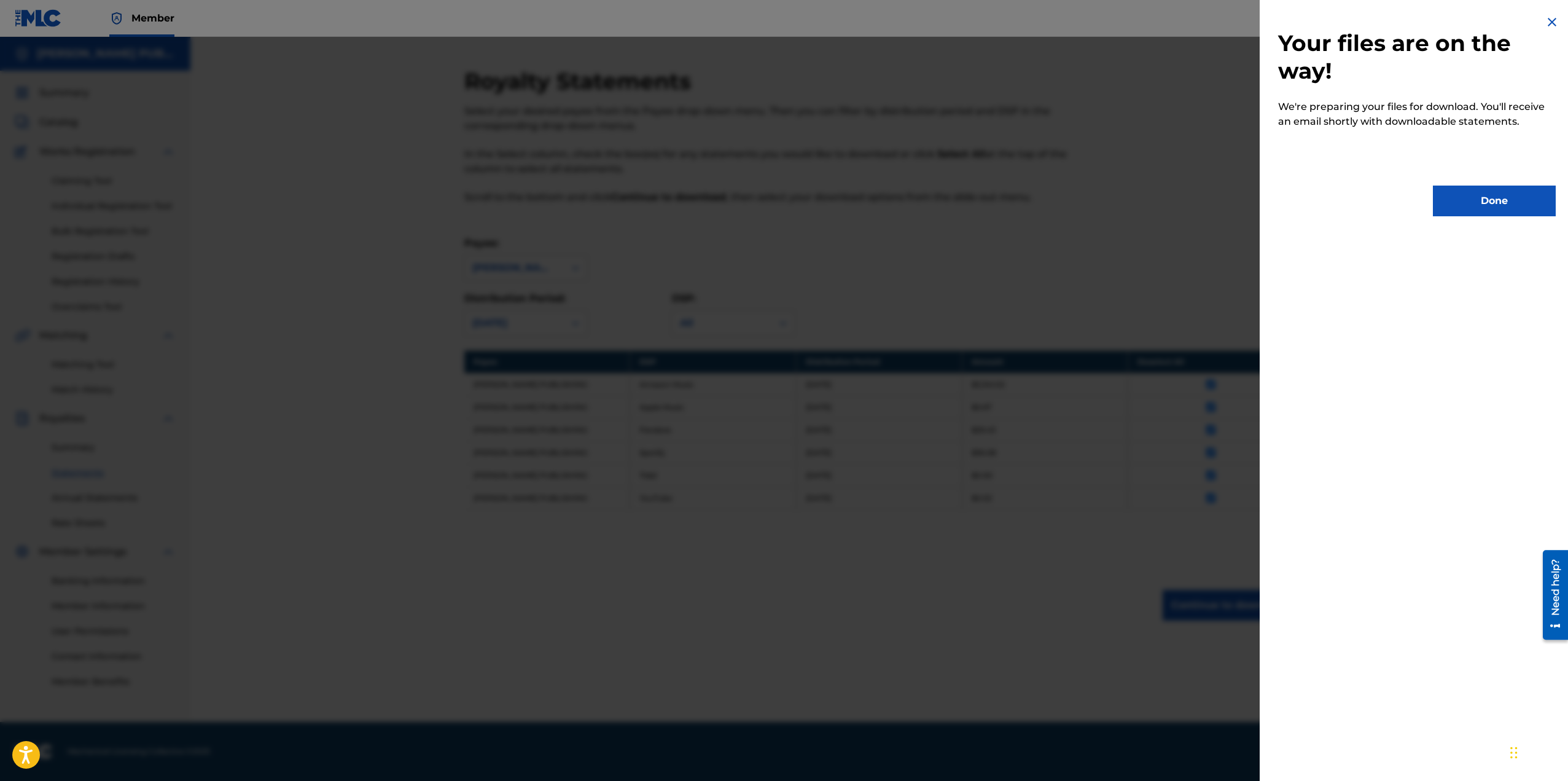
drag, startPoint x: 1458, startPoint y: 212, endPoint x: 1437, endPoint y: 226, distance: 25.2
click at [1461, 209] on button "Done" at bounding box center [1494, 201] width 123 height 31
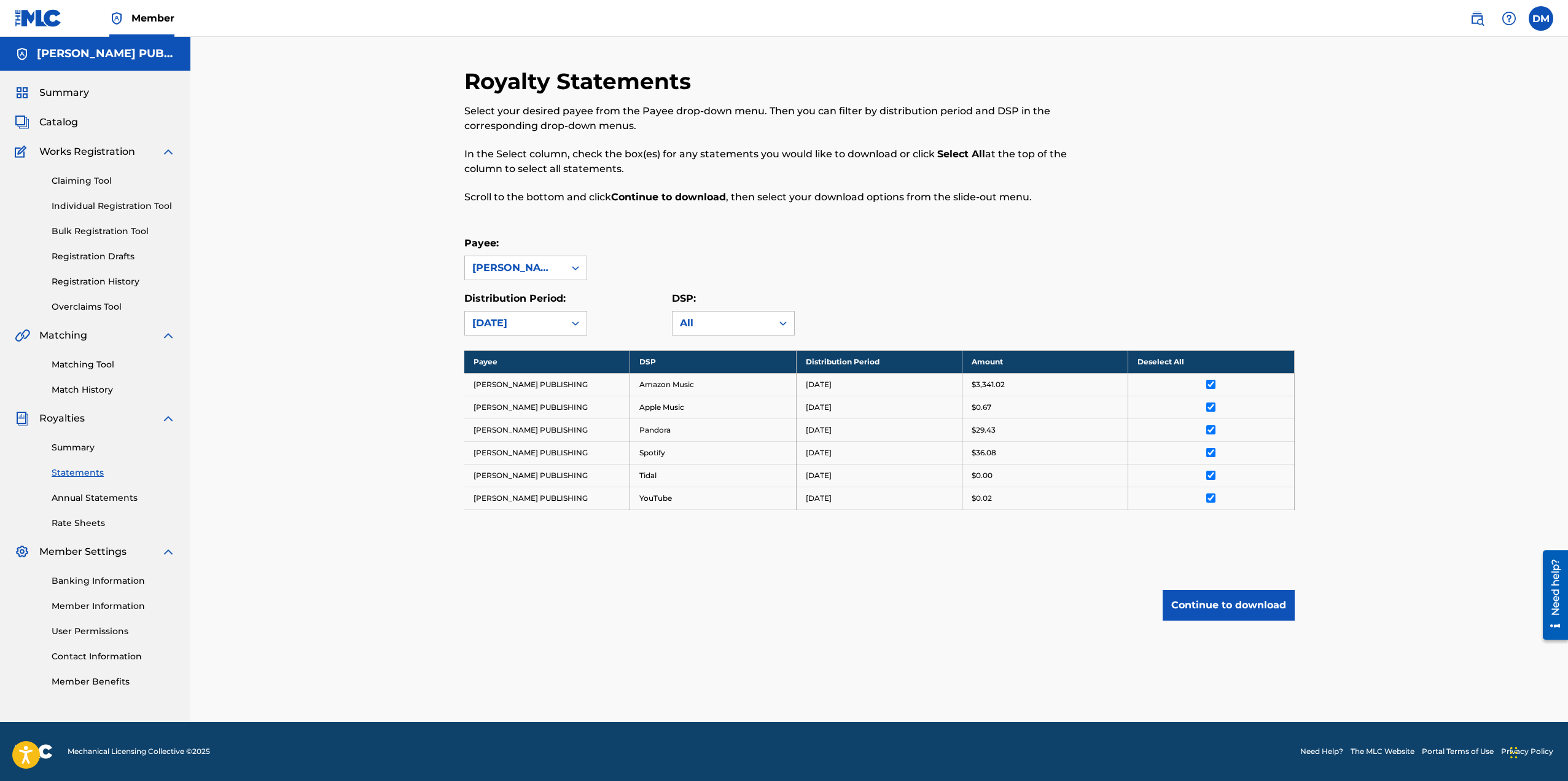
click at [896, 623] on div "Royalty Statements Select your desired payee from the Payee drop-down menu. The…" at bounding box center [879, 368] width 831 height 602
